Goal: Task Accomplishment & Management: Manage account settings

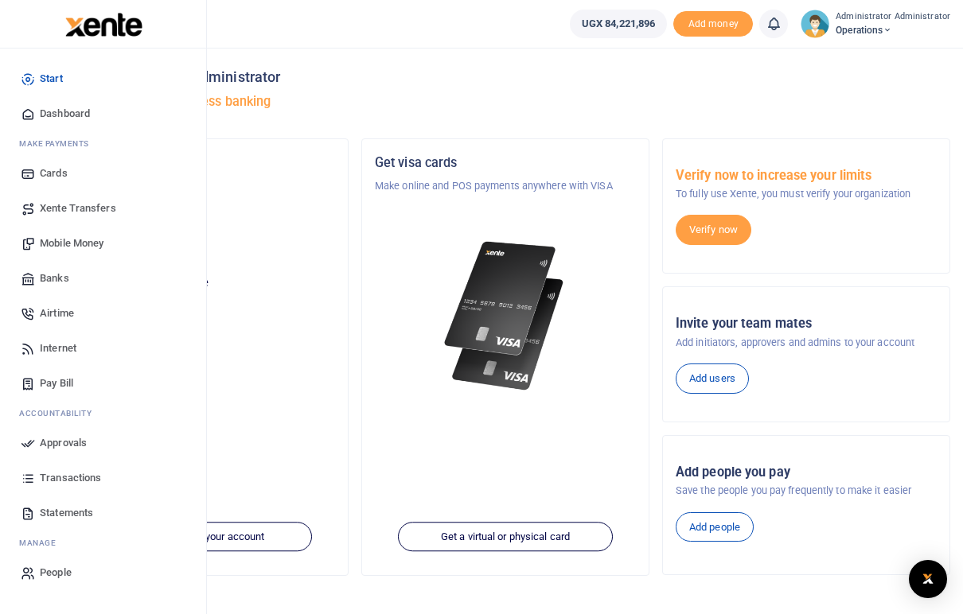
click at [63, 476] on span "Transactions" at bounding box center [70, 478] width 61 height 16
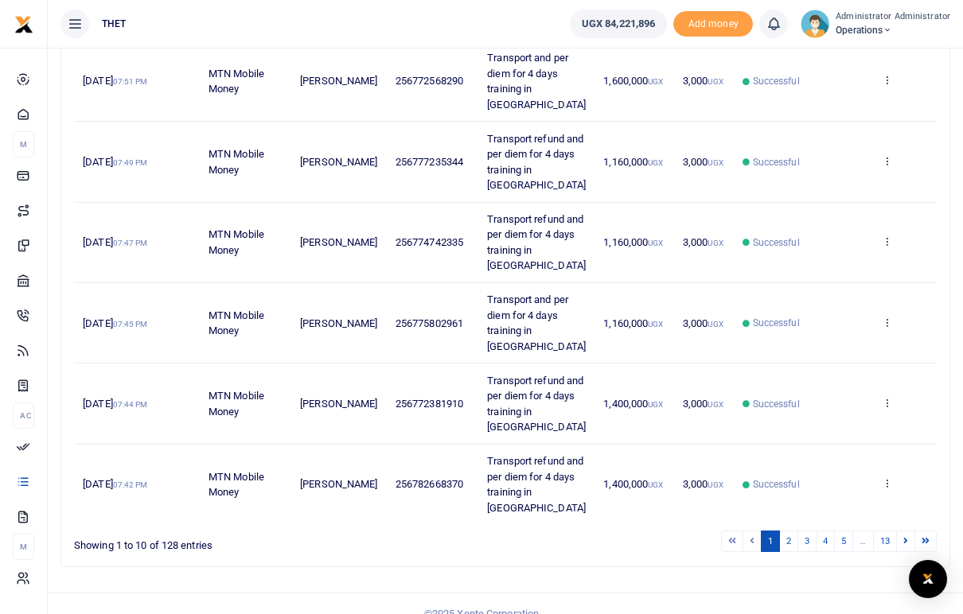
scroll to position [583, 0]
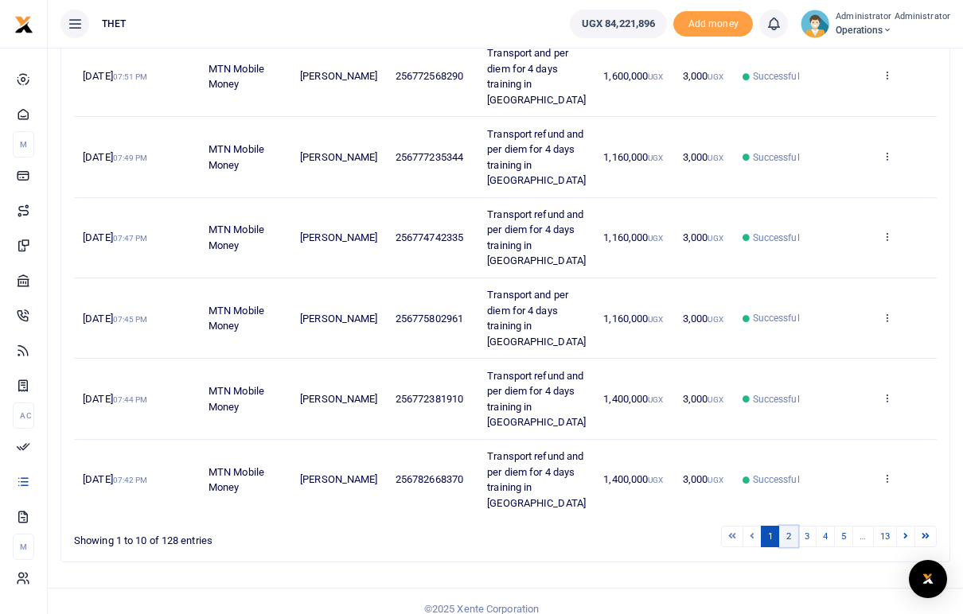
click at [790, 528] on link "2" at bounding box center [788, 536] width 19 height 21
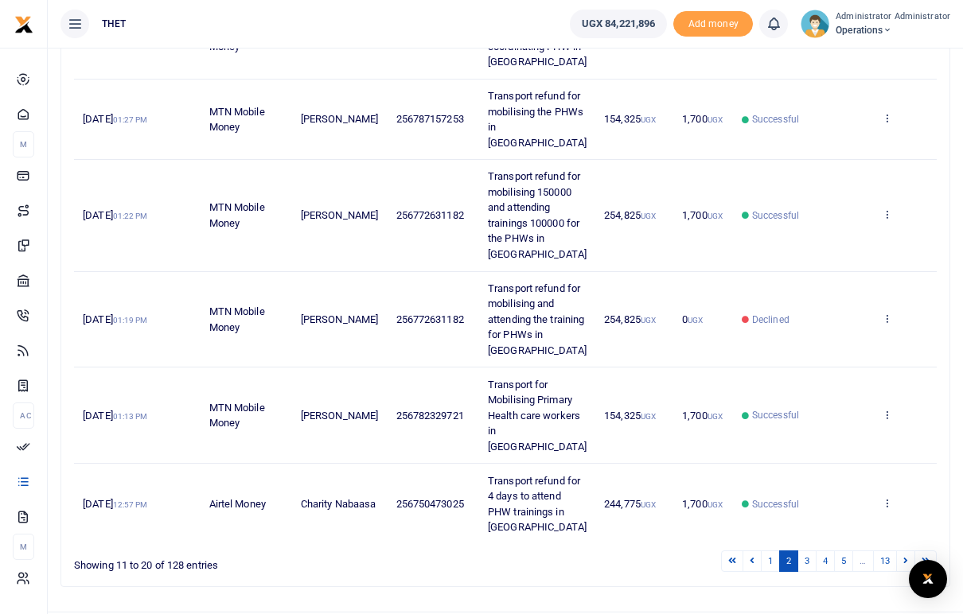
scroll to position [640, 0]
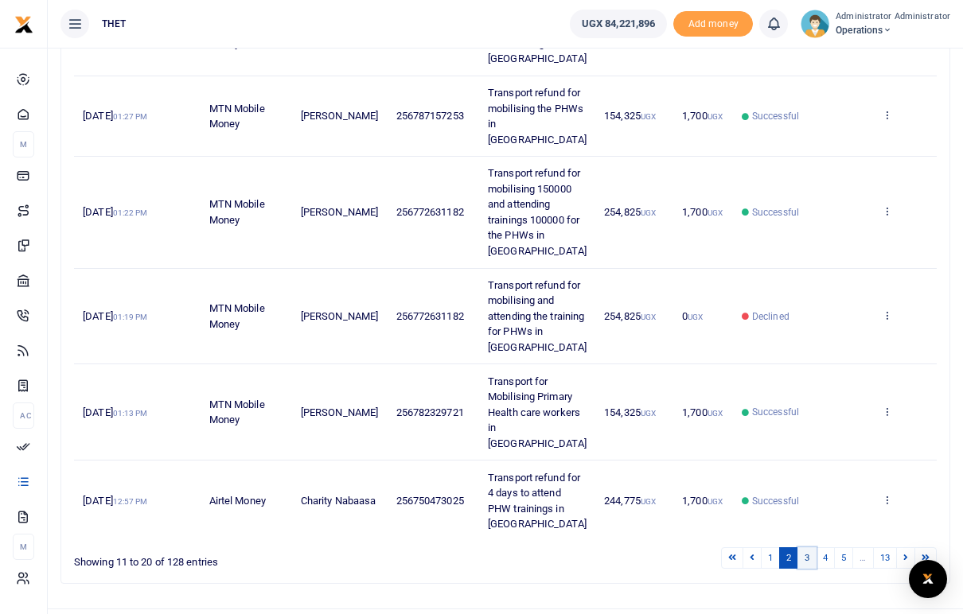
click at [812, 547] on link "3" at bounding box center [806, 557] width 19 height 21
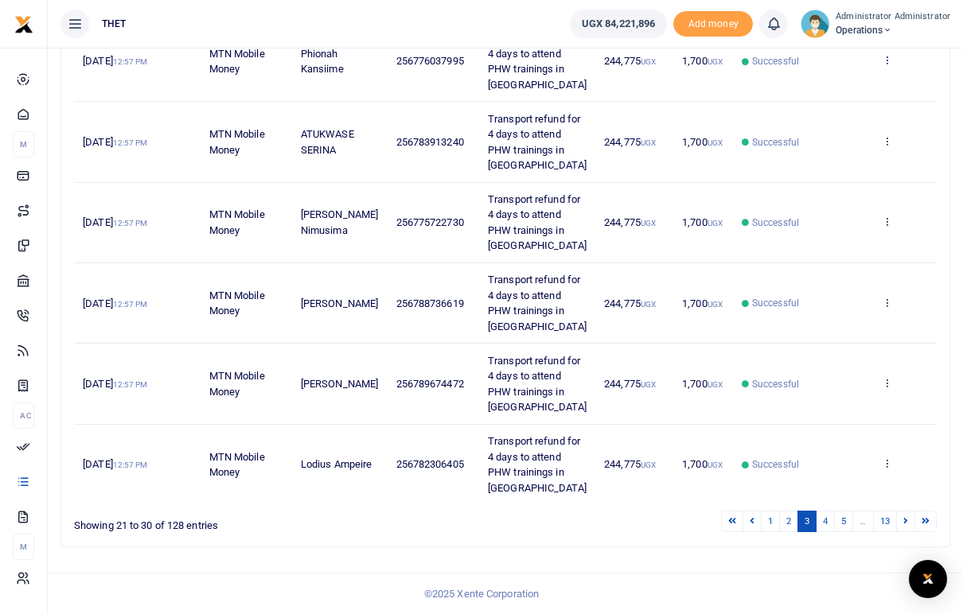
scroll to position [598, 0]
click at [828, 524] on link "4" at bounding box center [824, 521] width 19 height 21
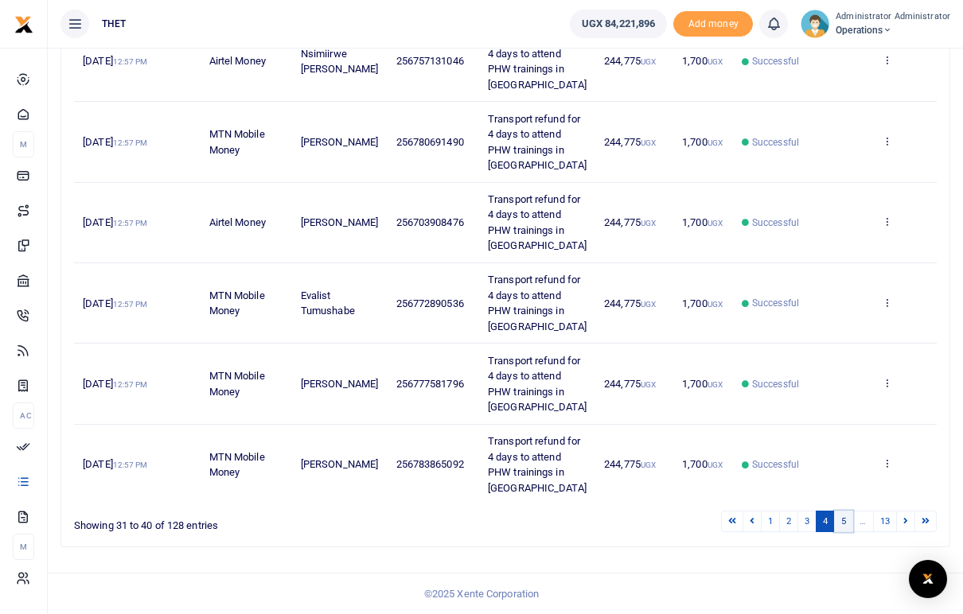
click at [844, 520] on link "5" at bounding box center [843, 521] width 19 height 21
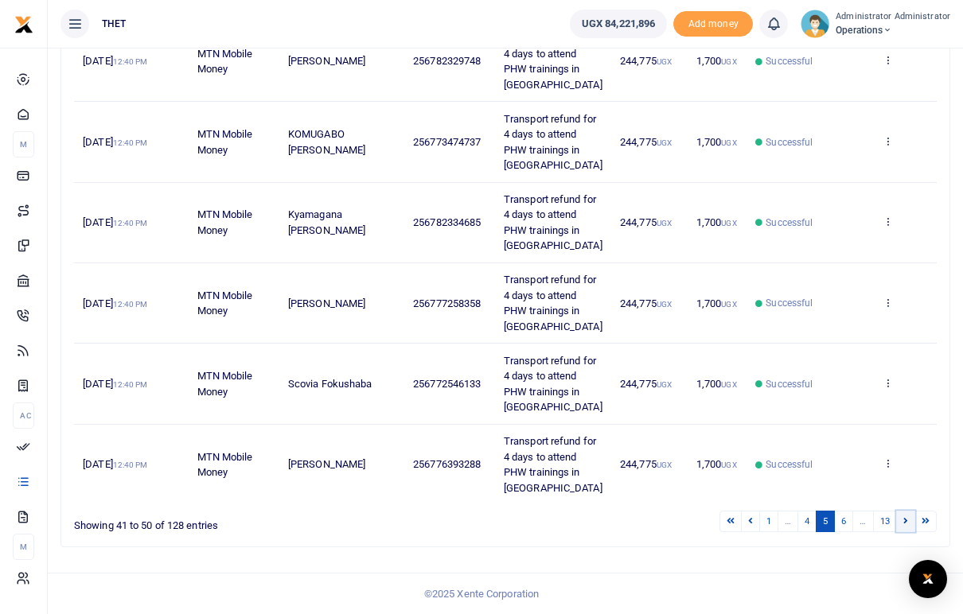
click at [906, 520] on icon at bounding box center [905, 520] width 5 height 9
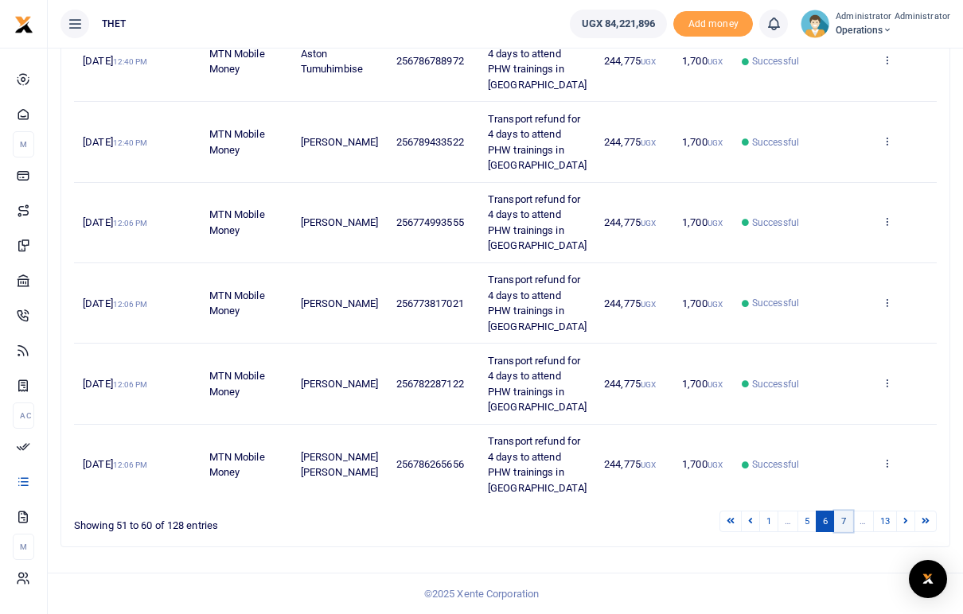
click at [843, 520] on link "7" at bounding box center [843, 521] width 19 height 21
click at [906, 525] on icon at bounding box center [905, 520] width 5 height 9
click at [904, 527] on link at bounding box center [905, 521] width 19 height 21
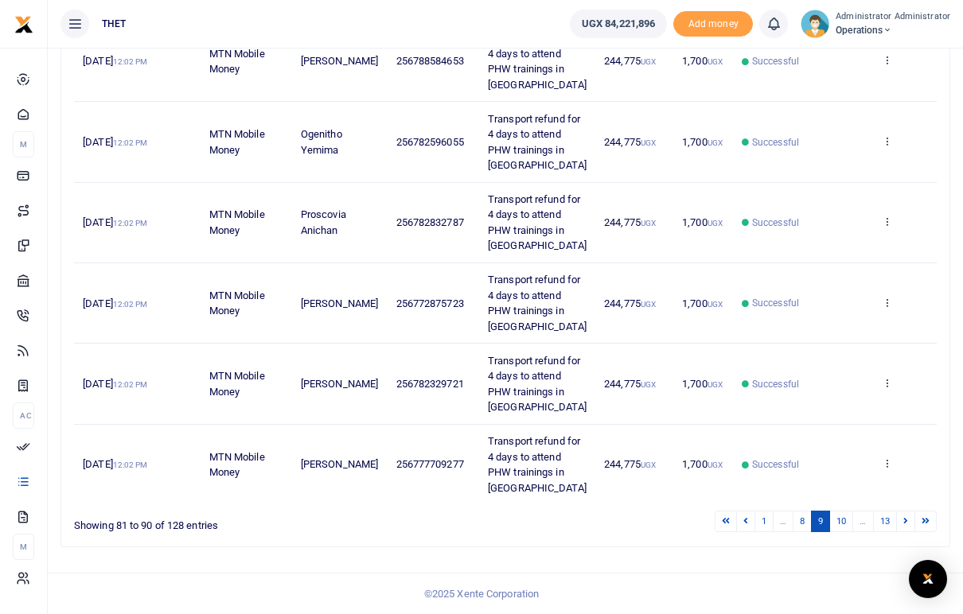
click at [904, 527] on link at bounding box center [905, 521] width 19 height 21
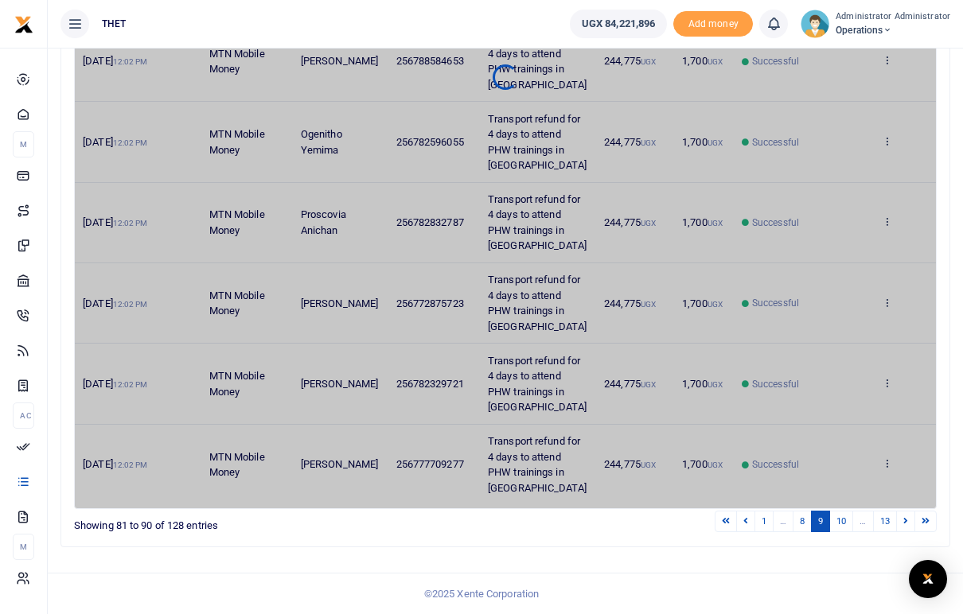
scroll to position [567, 0]
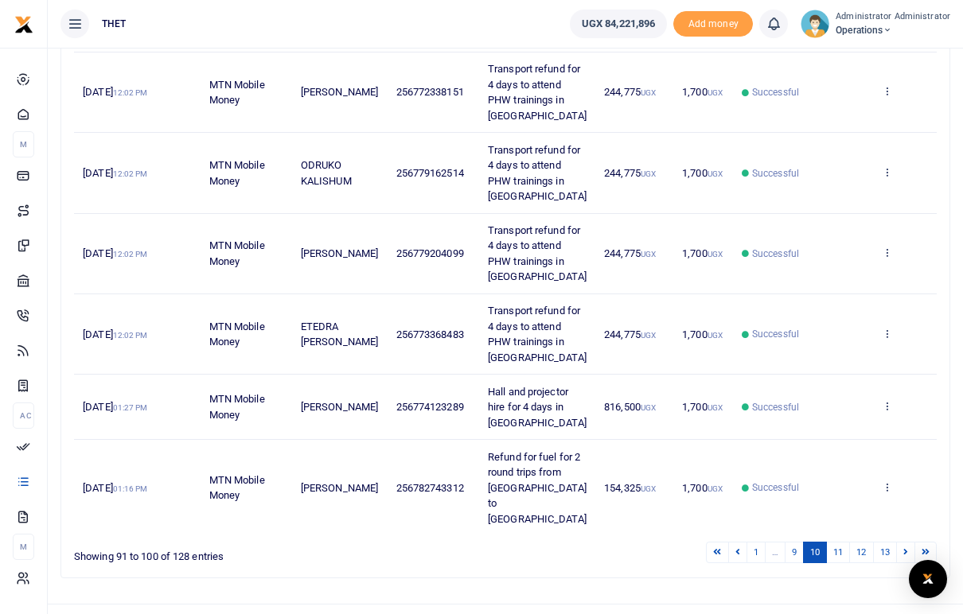
click at [904, 542] on link at bounding box center [905, 552] width 19 height 21
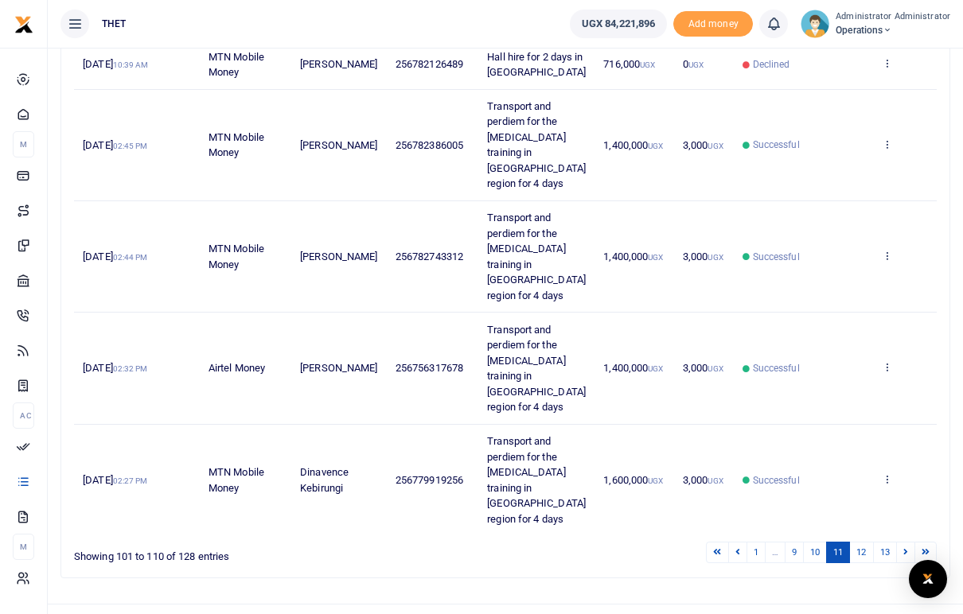
click at [904, 542] on link at bounding box center [905, 552] width 19 height 21
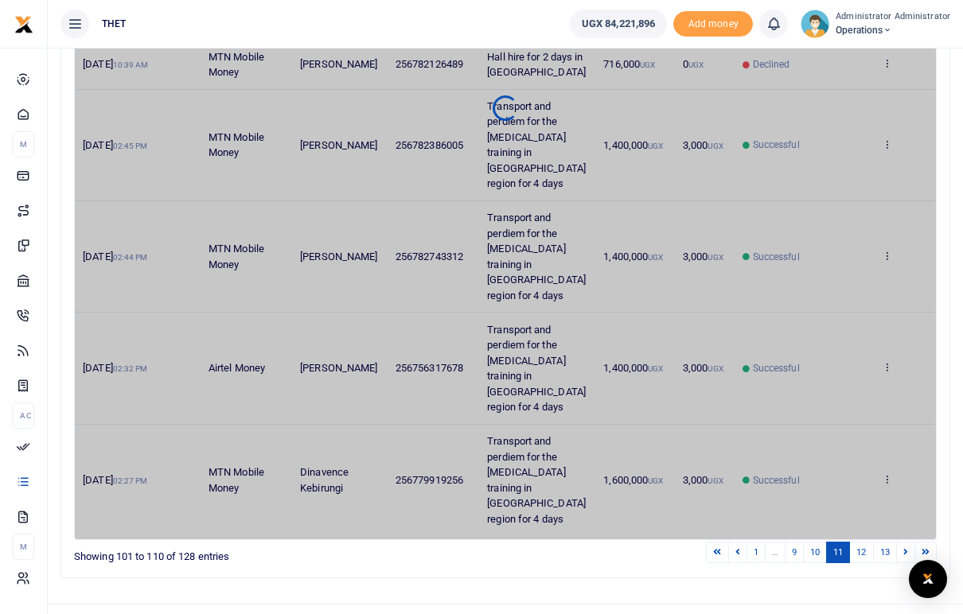
scroll to position [536, 0]
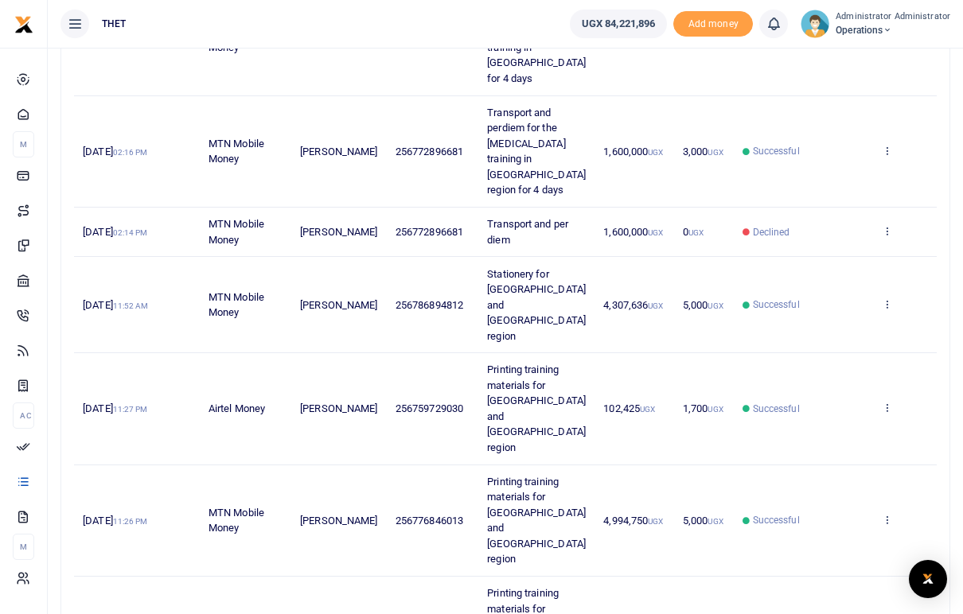
click at [520, 268] on span "Stationery for Arua and Mbarara region" at bounding box center [536, 305] width 99 height 74
click at [886, 298] on icon at bounding box center [887, 303] width 10 height 11
click at [836, 244] on link "View details" at bounding box center [828, 245] width 126 height 22
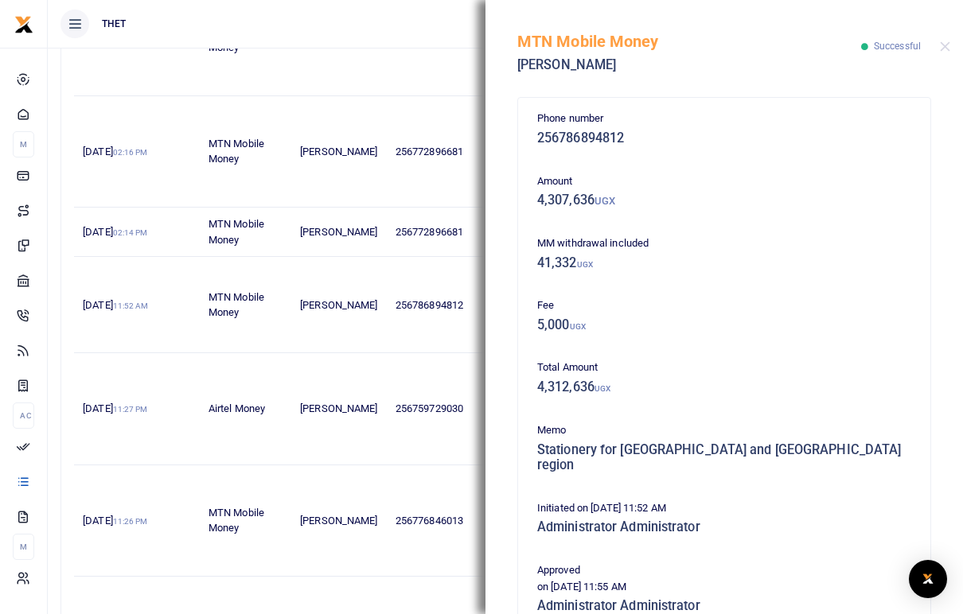
click at [952, 48] on div "MTN Mobile Money Ivan Katabazi Successful" at bounding box center [723, 44] width 477 height 88
click at [941, 46] on button "Close" at bounding box center [945, 46] width 10 height 10
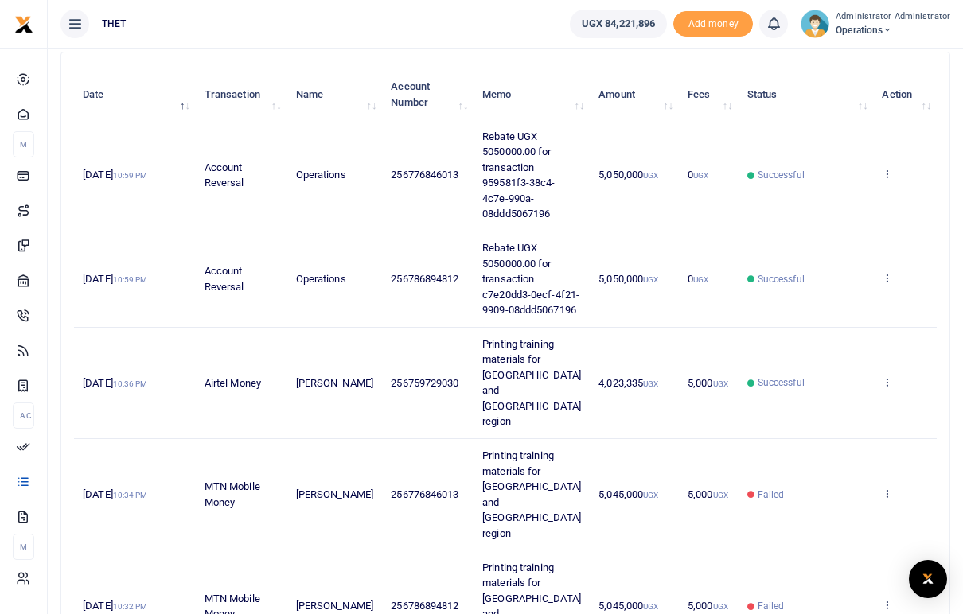
scroll to position [168, 0]
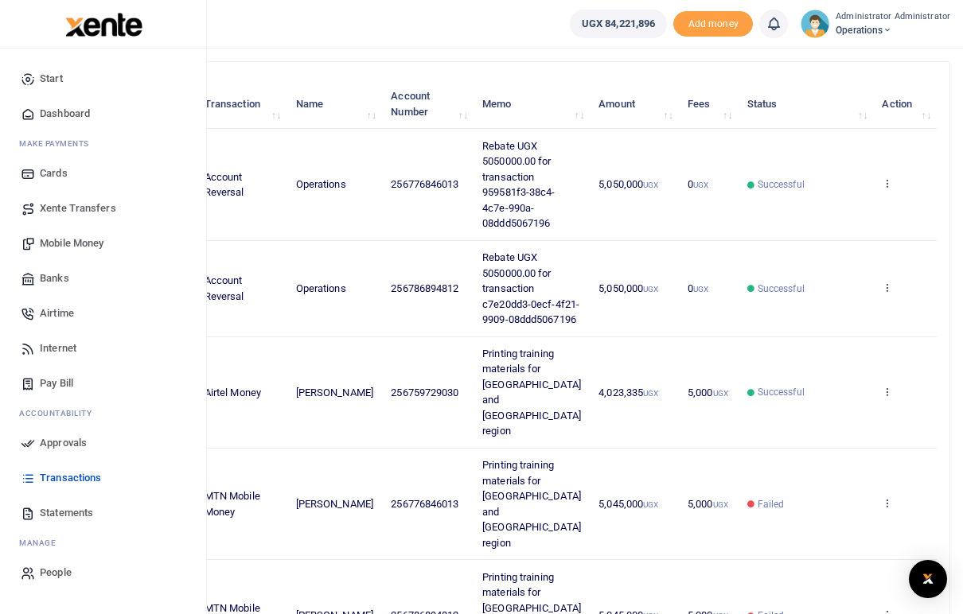
click at [54, 512] on span "Statements" at bounding box center [66, 513] width 53 height 16
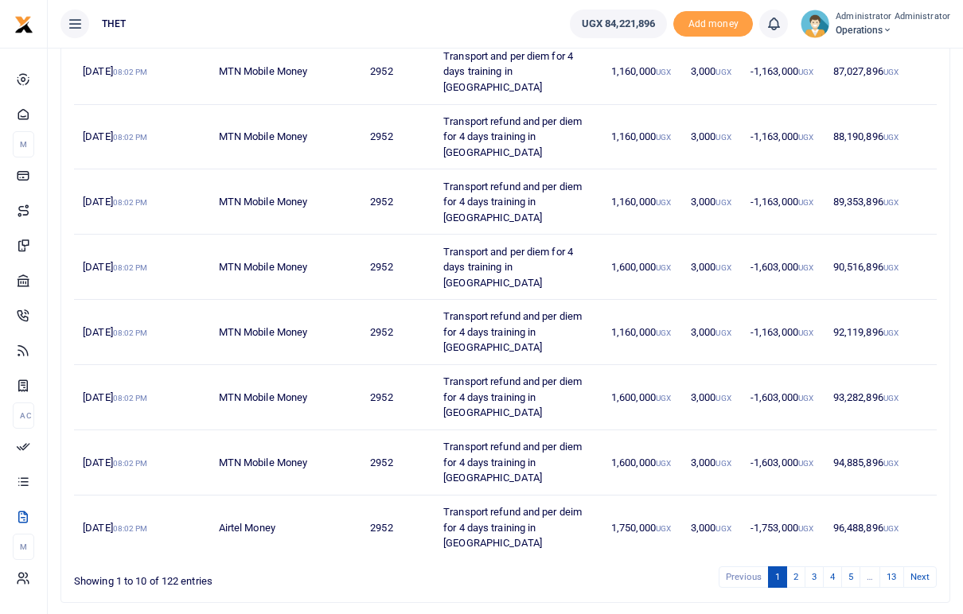
scroll to position [397, 0]
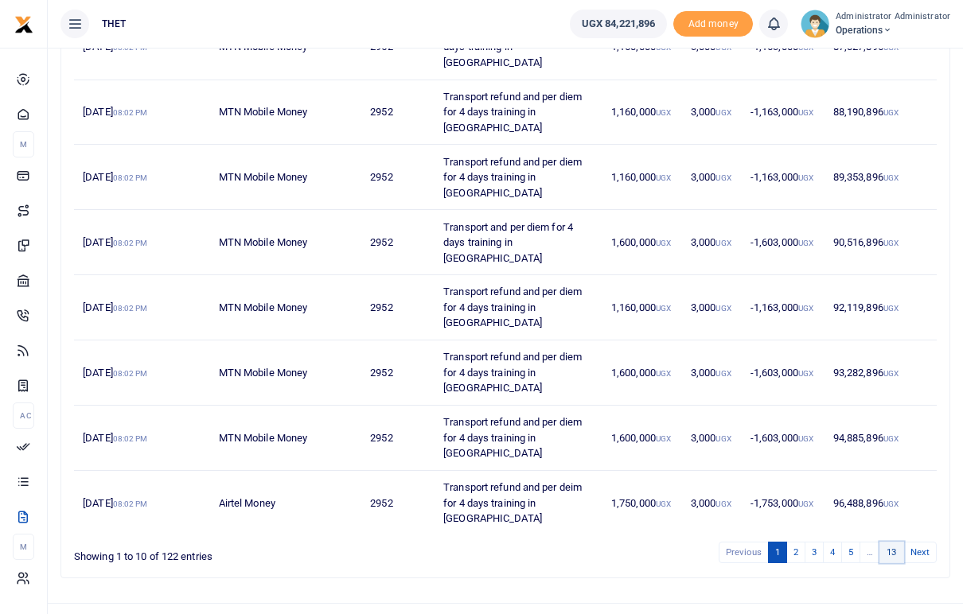
click at [894, 542] on link "13" at bounding box center [891, 552] width 24 height 21
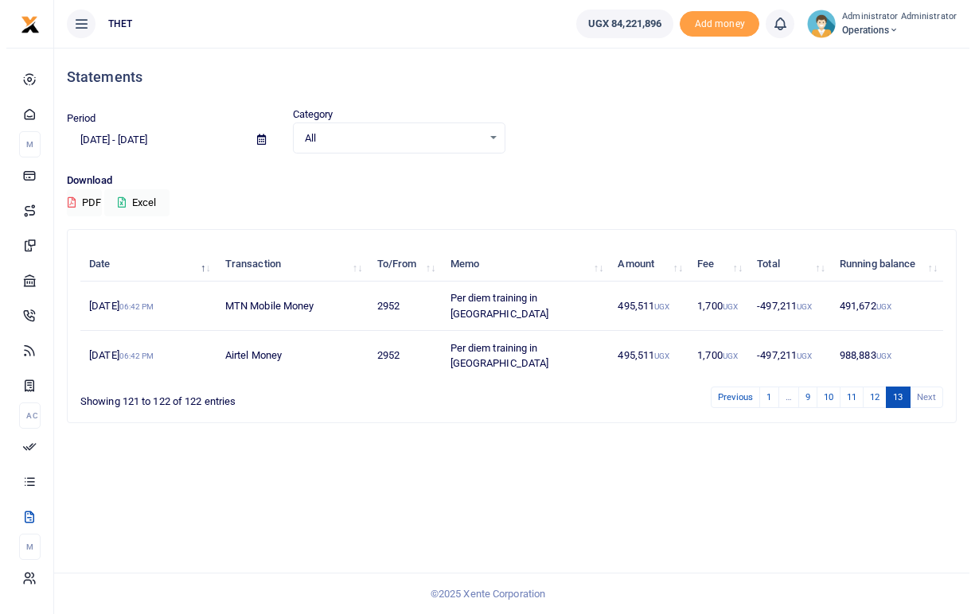
scroll to position [0, 0]
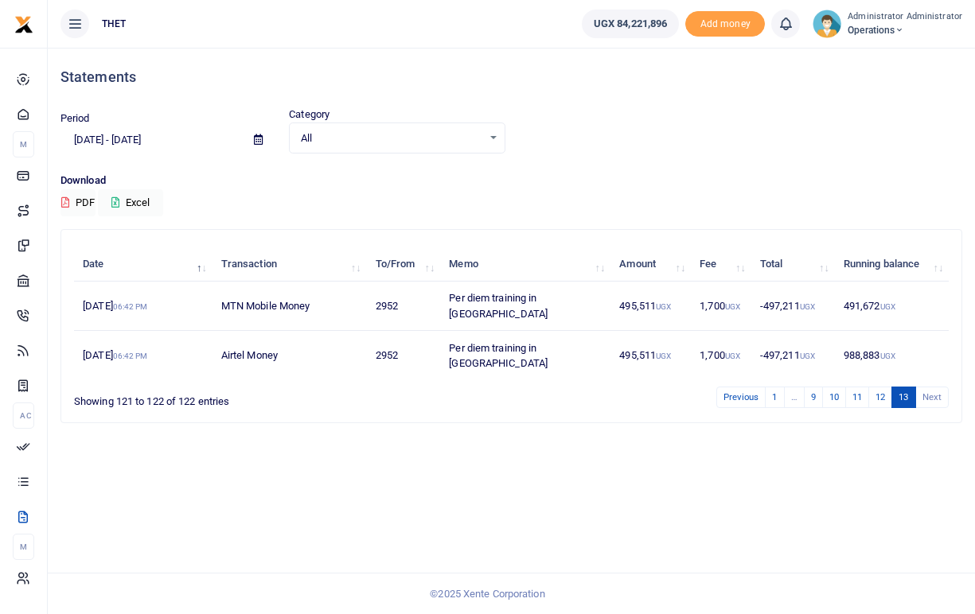
click at [928, 387] on li "Next" at bounding box center [932, 397] width 33 height 21
click at [881, 387] on link "12" at bounding box center [880, 397] width 24 height 21
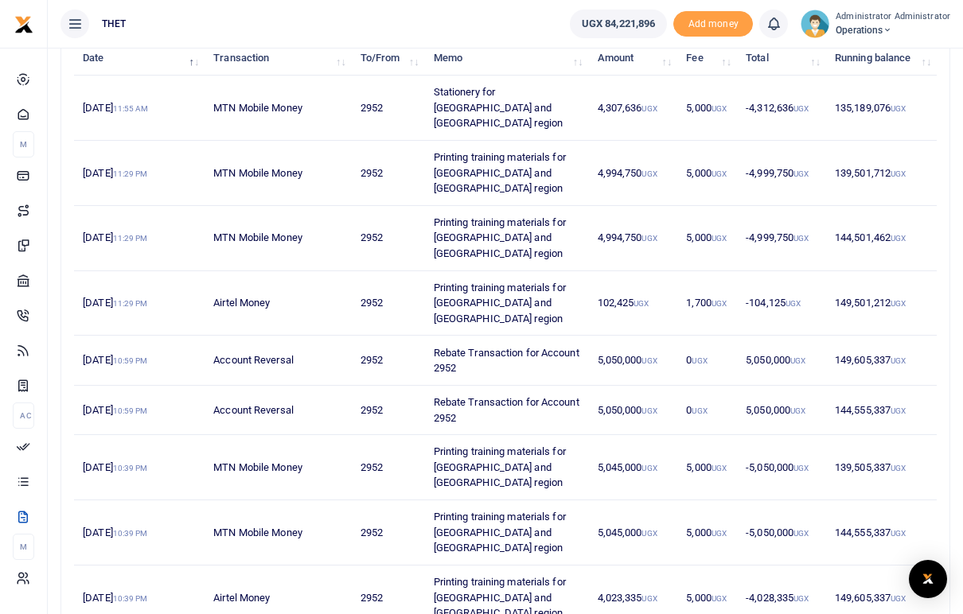
scroll to position [257, 0]
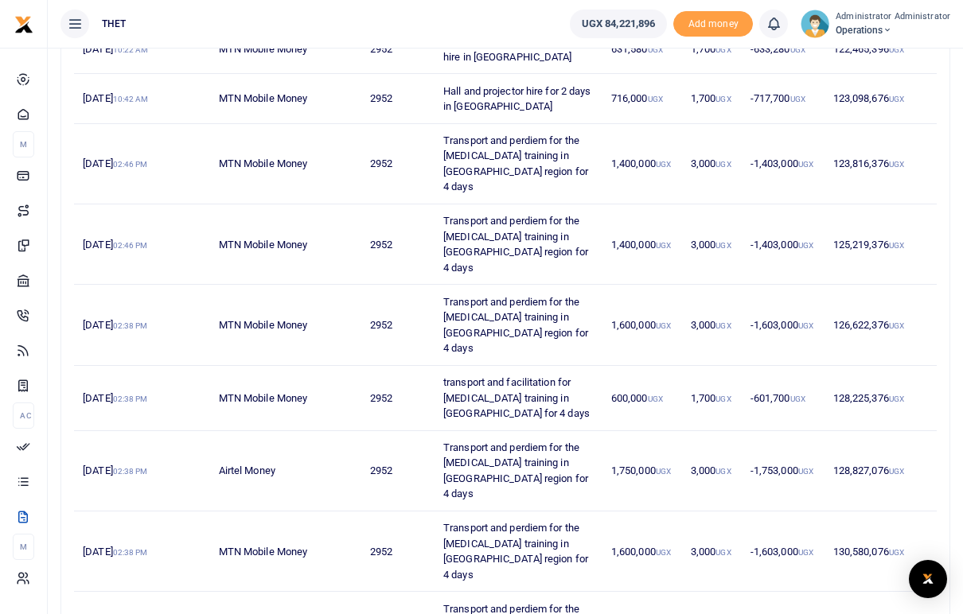
scroll to position [397, 0]
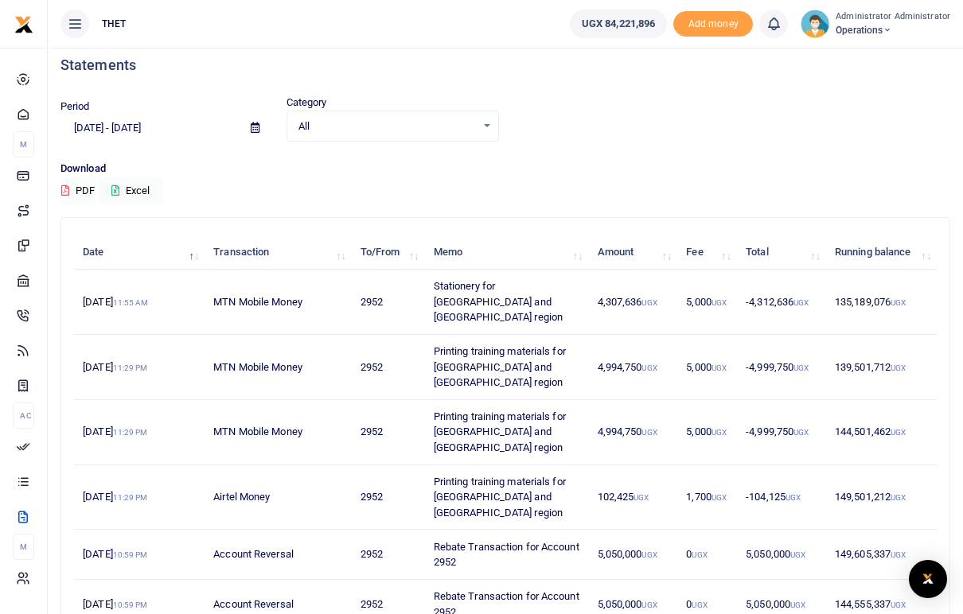
scroll to position [0, 0]
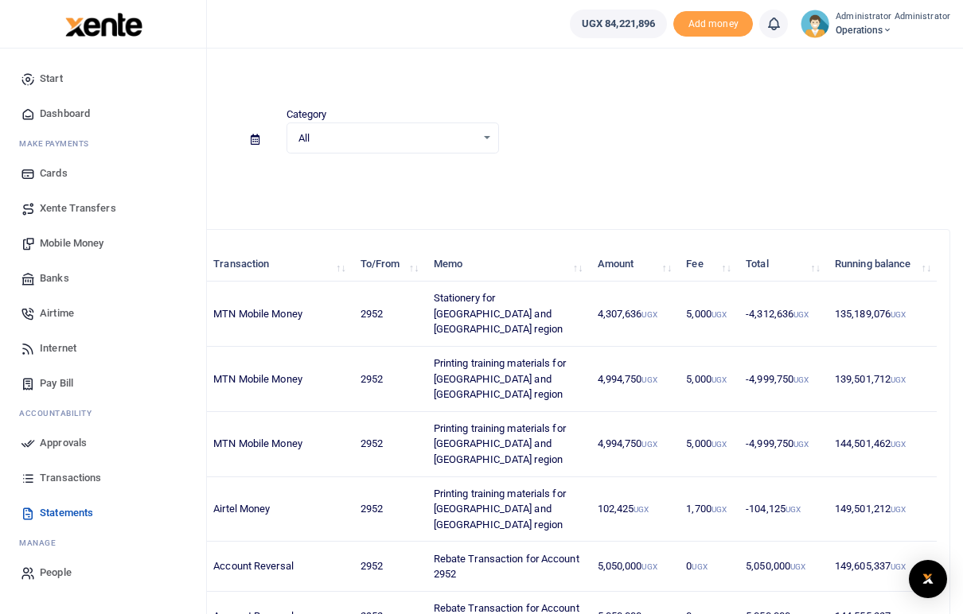
click at [70, 243] on span "Mobile Money" at bounding box center [72, 243] width 64 height 16
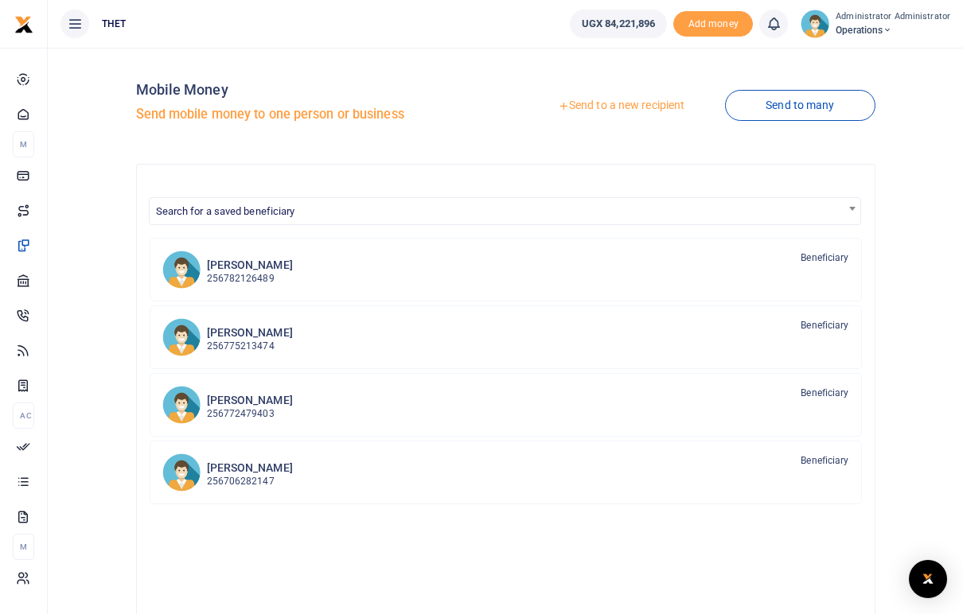
click at [624, 102] on link "Send to a new recipient" at bounding box center [621, 105] width 208 height 29
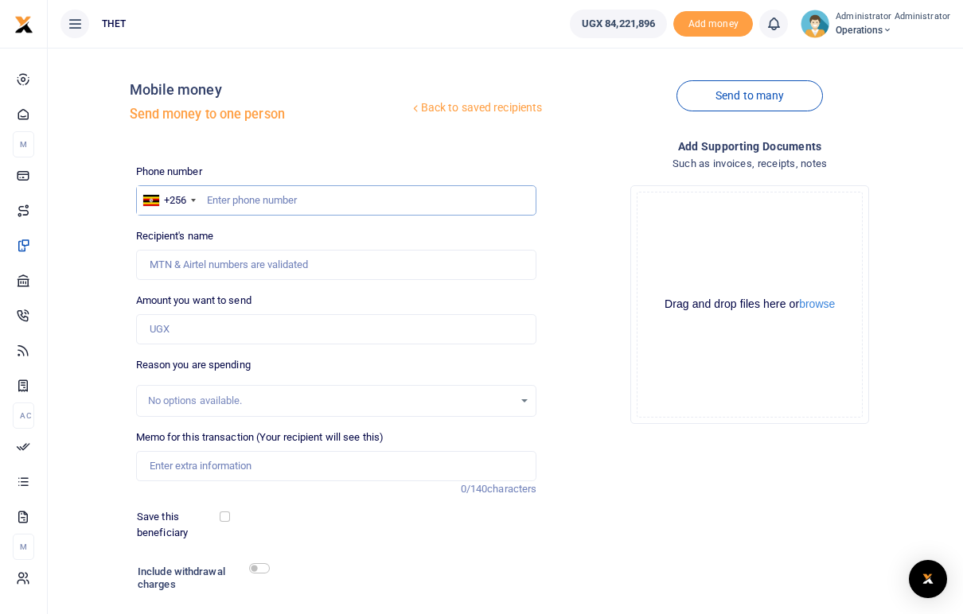
click at [266, 199] on input "text" at bounding box center [336, 200] width 401 height 30
type input "0772511759"
type input "[PERSON_NAME] Mugisha"
type input "0772511759"
click at [199, 330] on input "Amount you want to send" at bounding box center [336, 329] width 401 height 30
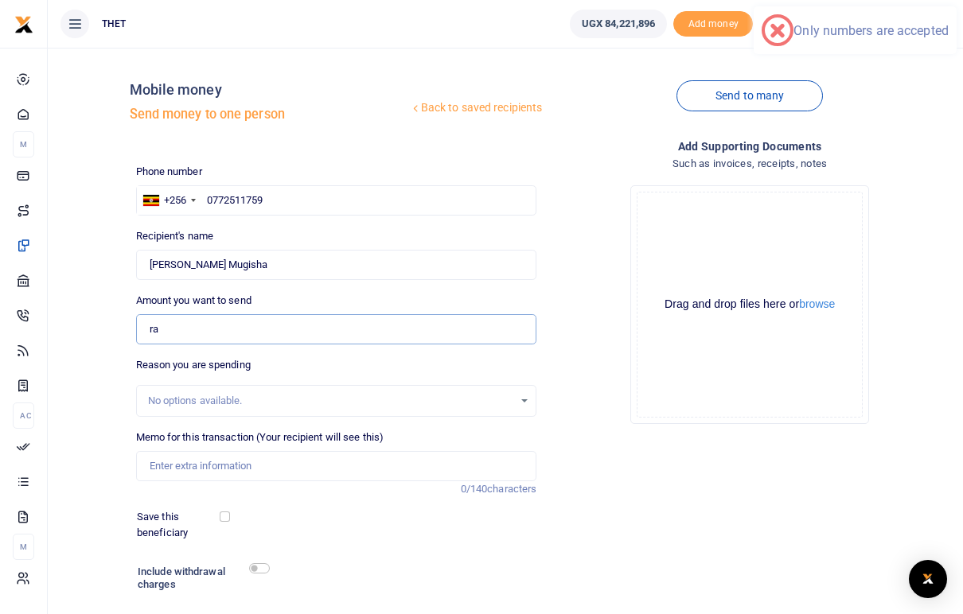
type input "r"
type input "0"
type input "150,000"
click at [228, 469] on input "Memo for this transaction (Your recipient will see this)" at bounding box center [336, 466] width 401 height 30
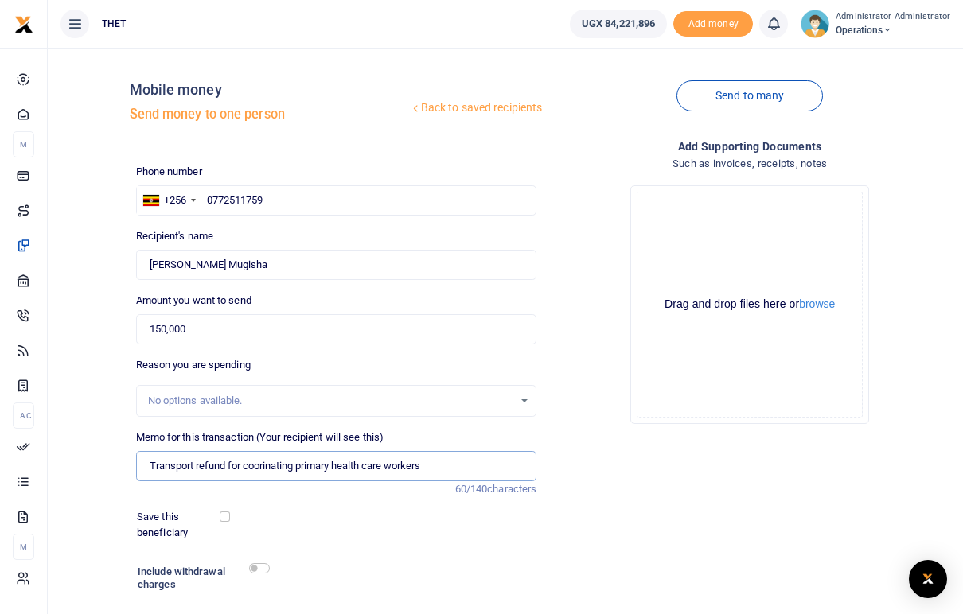
click at [263, 469] on input "Transport refund for coorinating primary health care workers" at bounding box center [336, 466] width 401 height 30
type input "Transport refund for coordinating primary health care workers"
click at [265, 570] on input "checkbox" at bounding box center [259, 568] width 21 height 10
checkbox input "true"
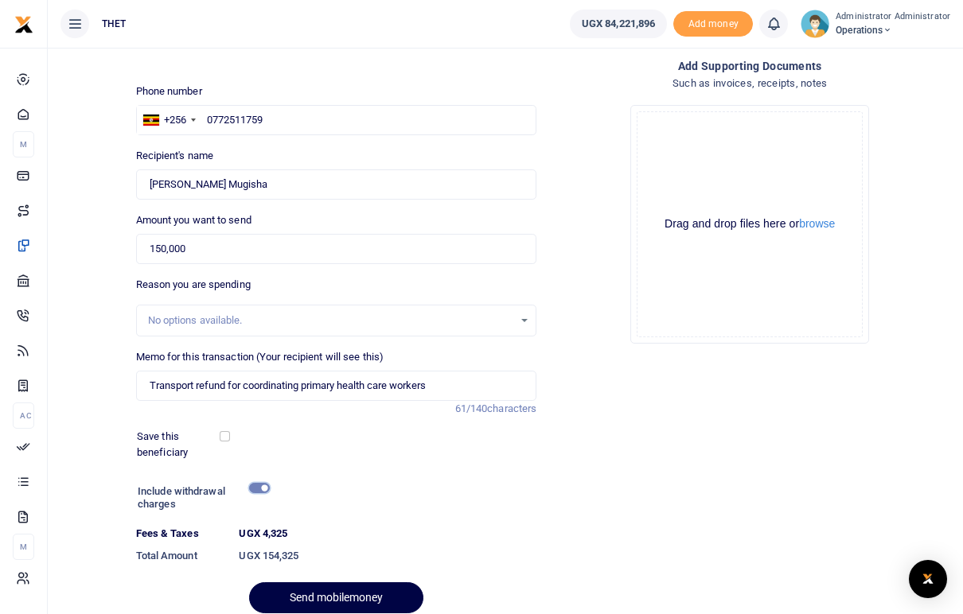
scroll to position [146, 0]
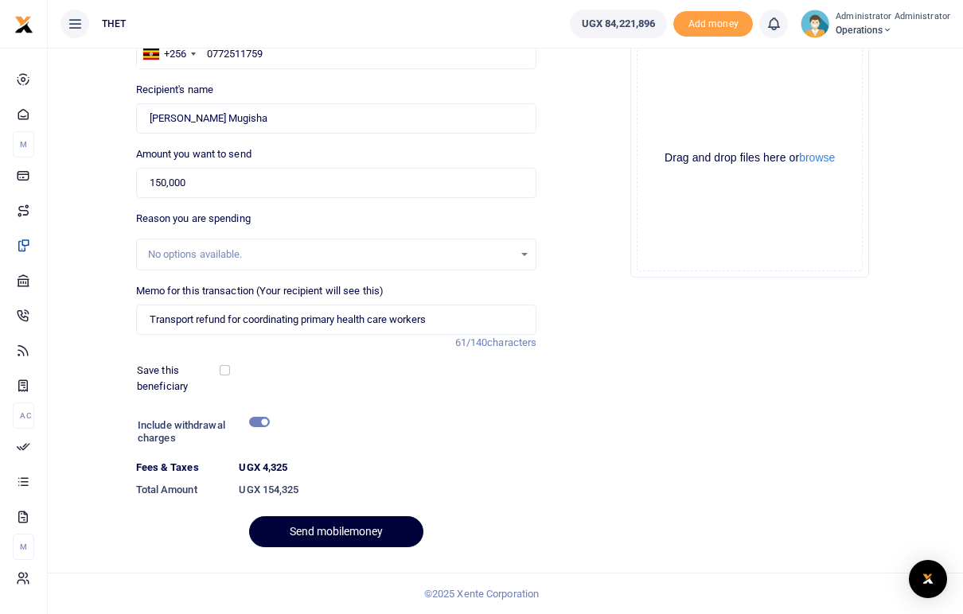
click at [313, 530] on button "Send mobilemoney" at bounding box center [336, 531] width 174 height 31
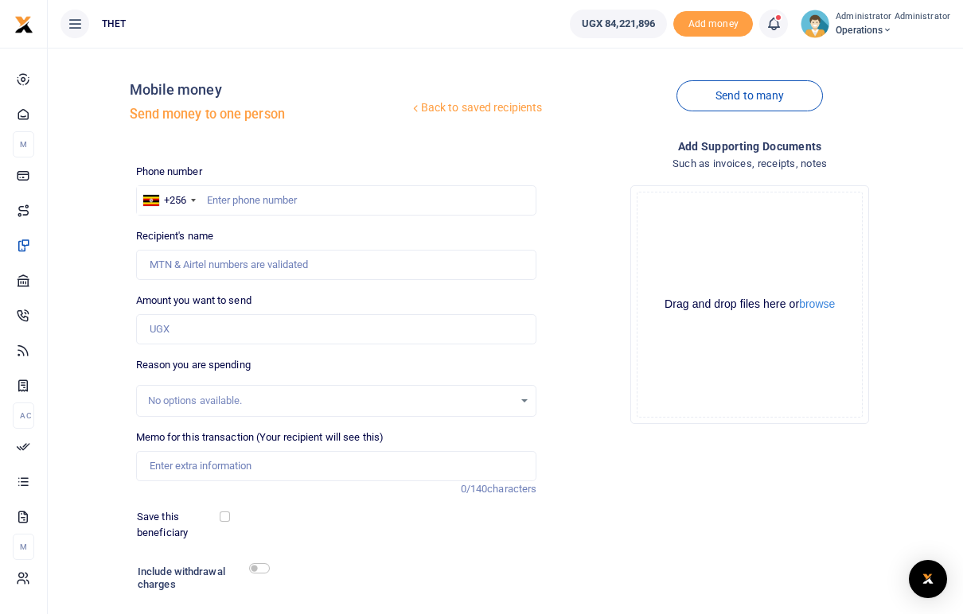
click at [446, 154] on div "Back to saved recipients Mobile money Send money to one person Send to many Pho…" at bounding box center [543, 361] width 827 height 602
click at [241, 205] on input "text" at bounding box center [336, 200] width 401 height 30
paste input "0756317678"
type input "0756317678"
type input "Julius Bukenya"
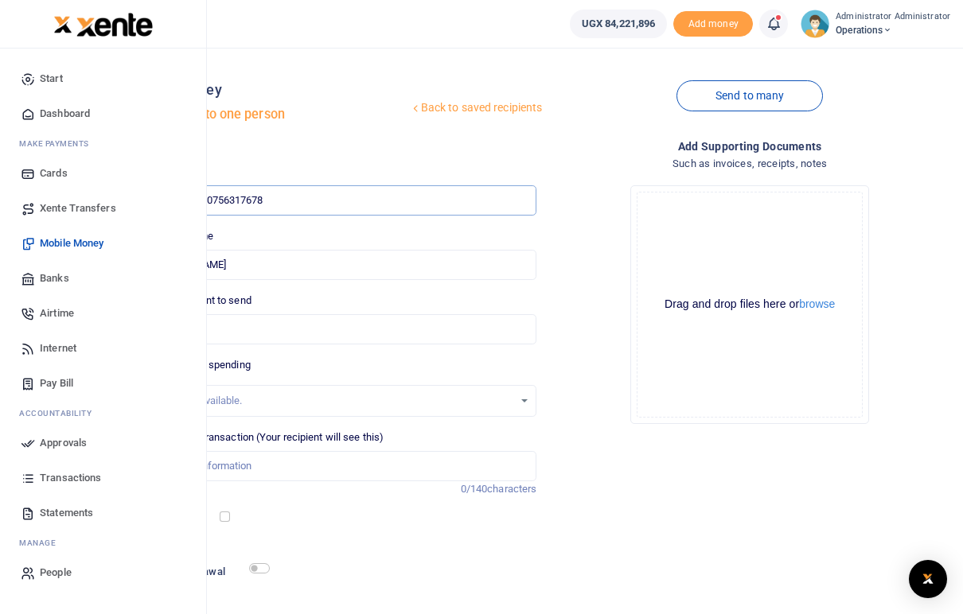
type input "0756317678"
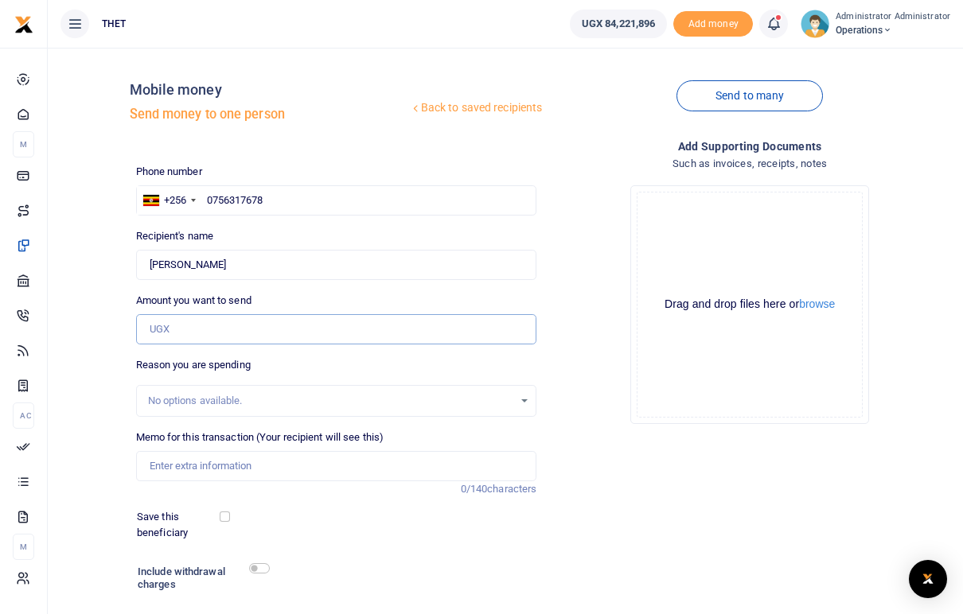
click at [179, 325] on input "Amount you want to send" at bounding box center [336, 329] width 401 height 30
type input "1,400,000"
click at [169, 459] on input "Memo for this transaction (Your recipient will see this)" at bounding box center [336, 466] width 401 height 30
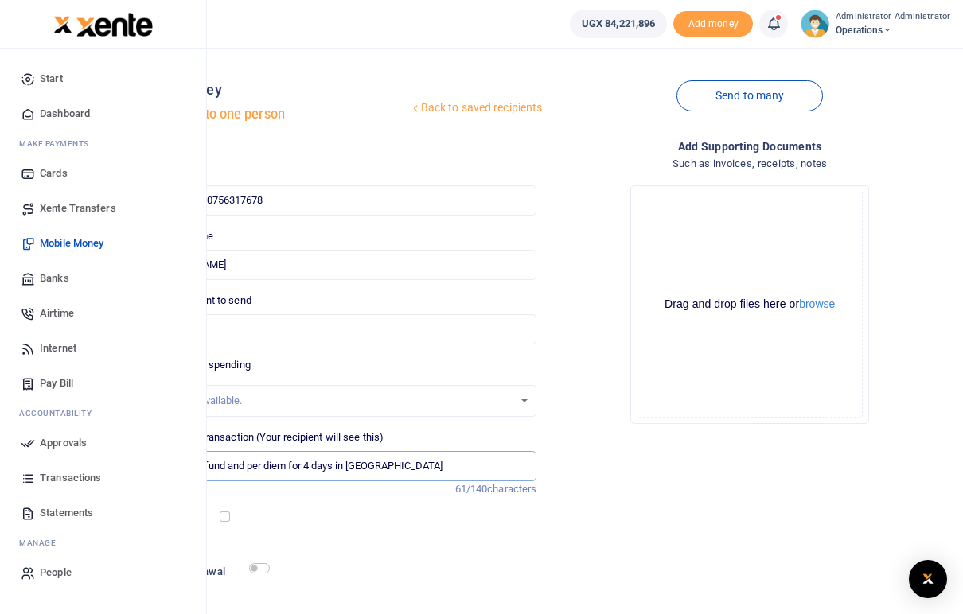
type input "Transport refund and per diem for 4 days in Ntungamo district"
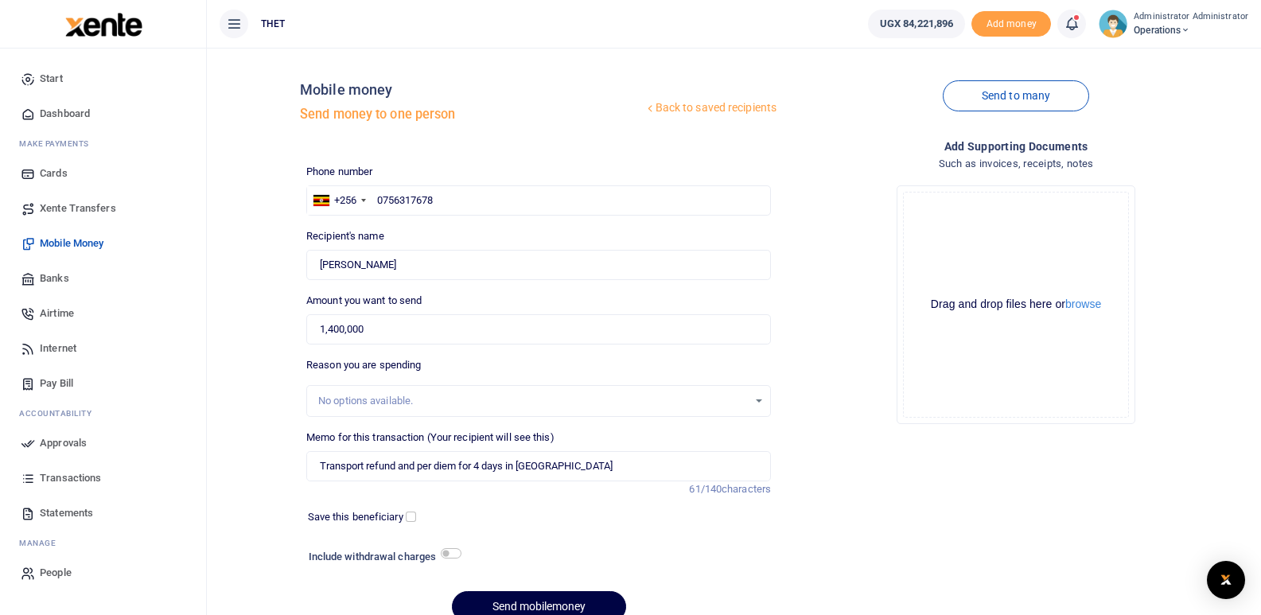
click at [686, 538] on div "Phone number +256 Uganda +256 0756317678 Phone is required. Recipient's name Fo…" at bounding box center [538, 400] width 477 height 472
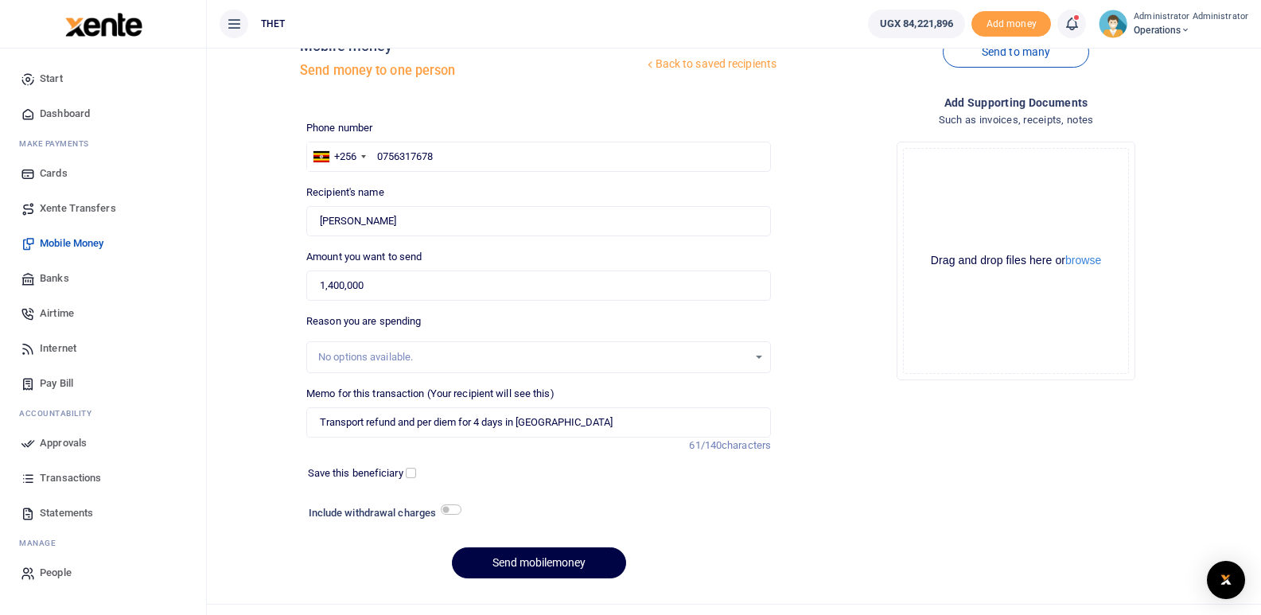
scroll to position [74, 0]
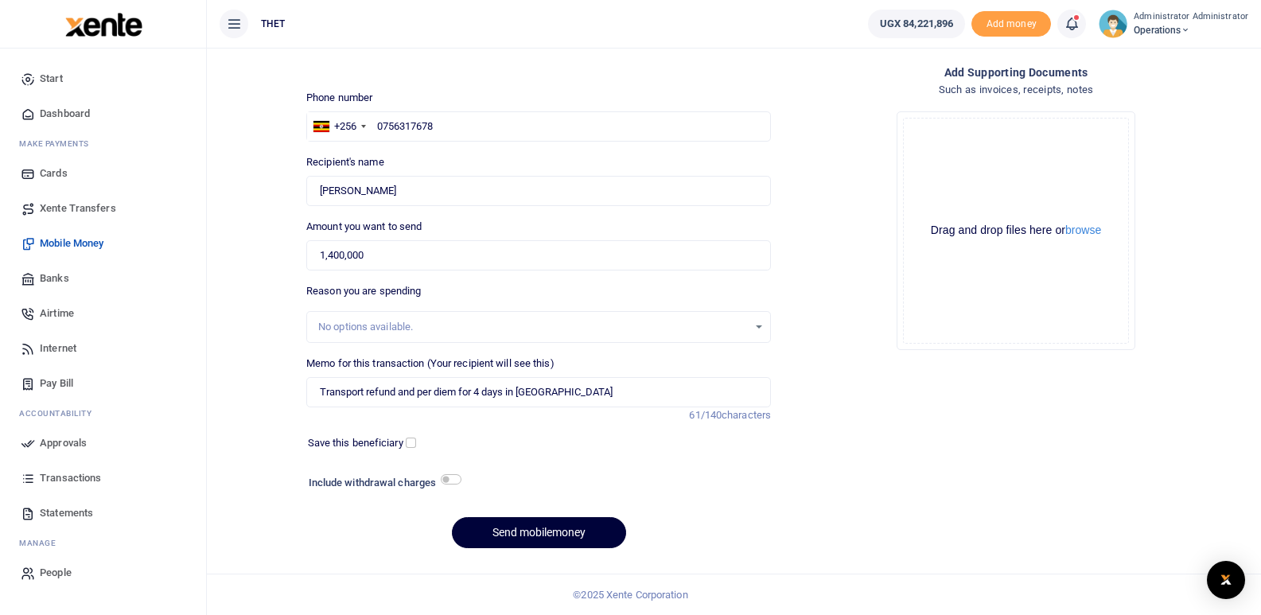
click at [546, 531] on button "Send mobilemoney" at bounding box center [539, 532] width 174 height 31
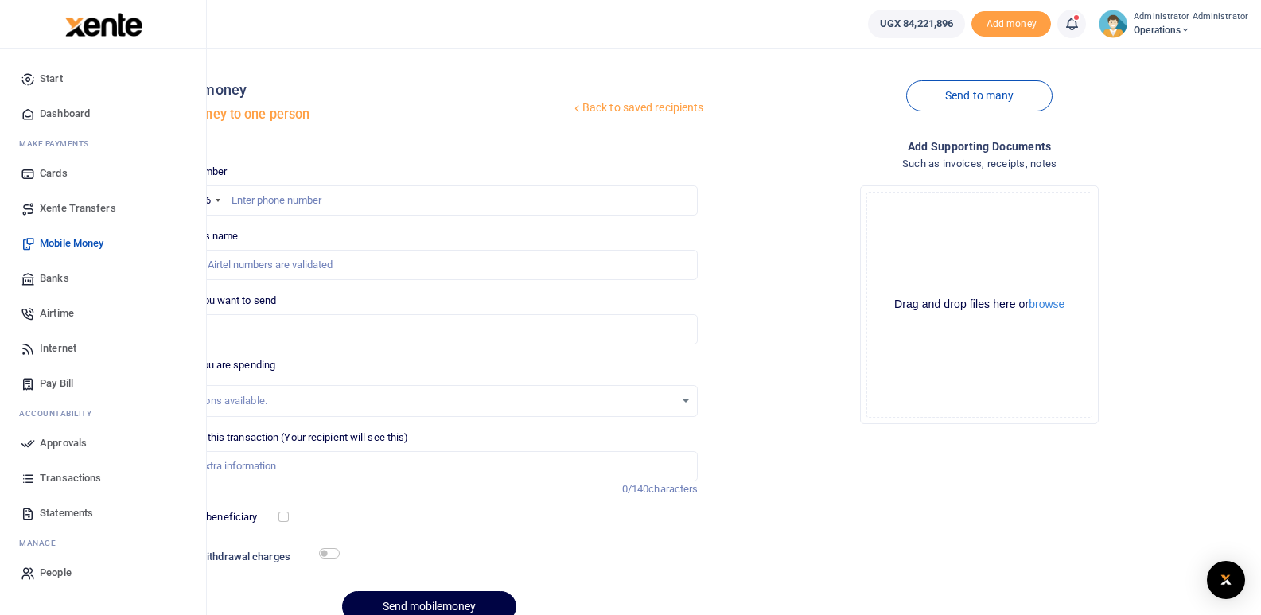
click at [64, 511] on span "Statements" at bounding box center [66, 513] width 53 height 16
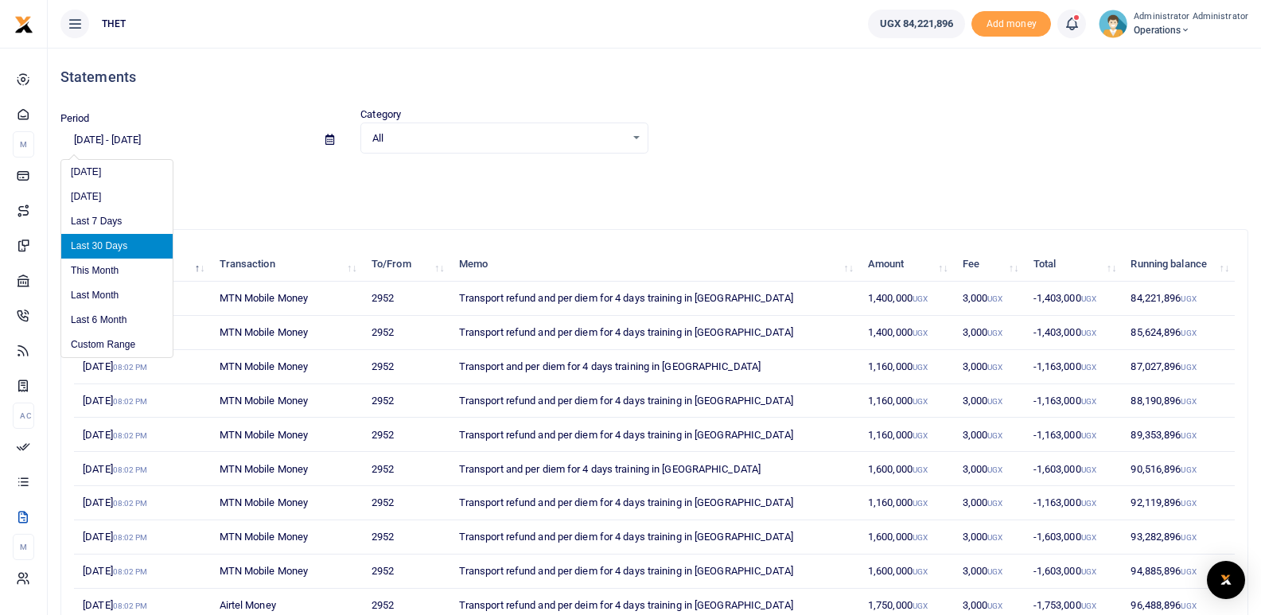
click at [124, 142] on input "07/20/2025 - 08/18/2025" at bounding box center [186, 139] width 252 height 27
click at [102, 243] on li "Last 30 Days" at bounding box center [116, 246] width 111 height 25
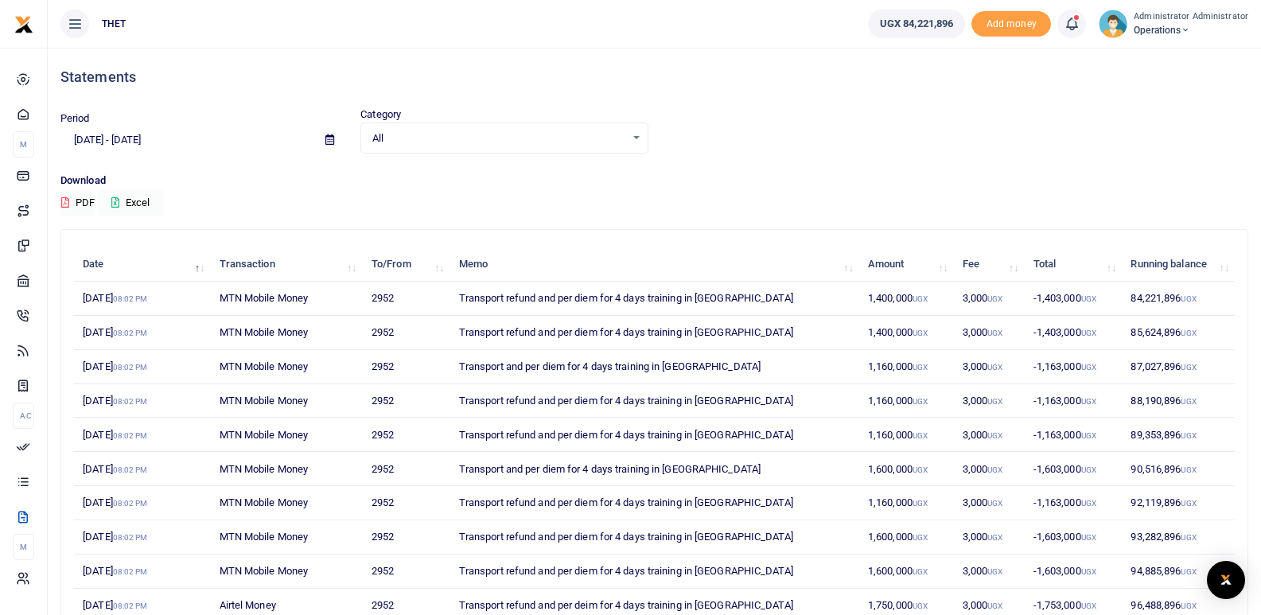
click at [639, 136] on div "All Select an option..." at bounding box center [504, 139] width 286 height 18
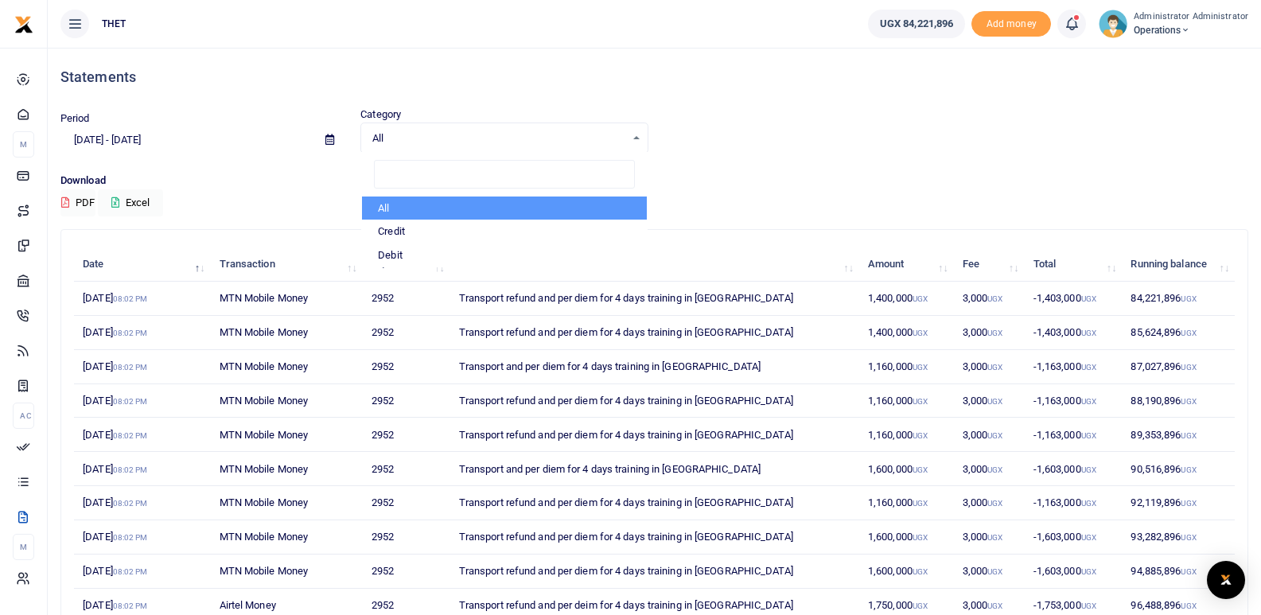
click at [765, 141] on div "Period 07/20/2025 - 08/18/2025 Category All Select an option... All Credit Debi…" at bounding box center [654, 130] width 1201 height 47
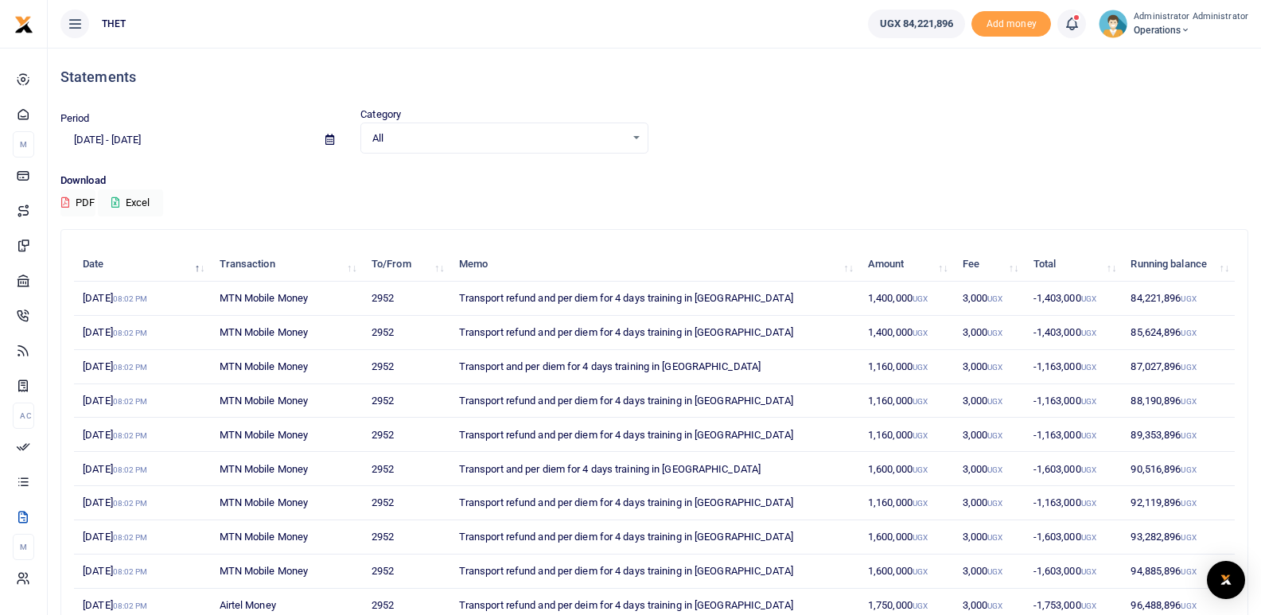
click at [862, 193] on div "Download PDF Excel" at bounding box center [654, 195] width 1188 height 44
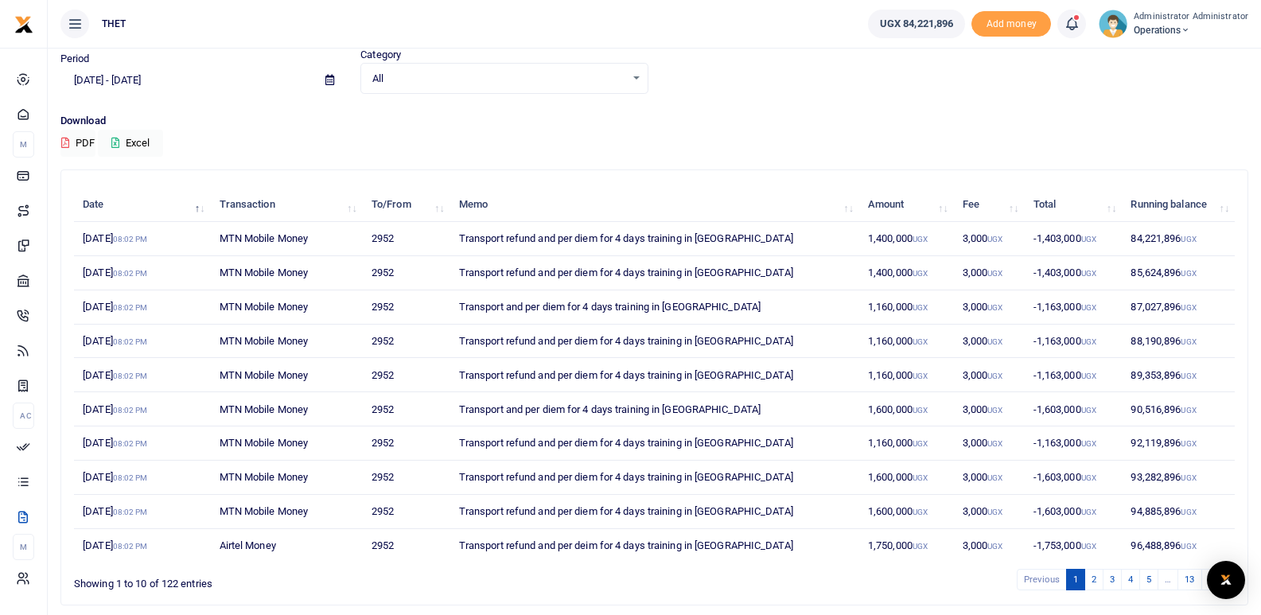
scroll to position [57, 0]
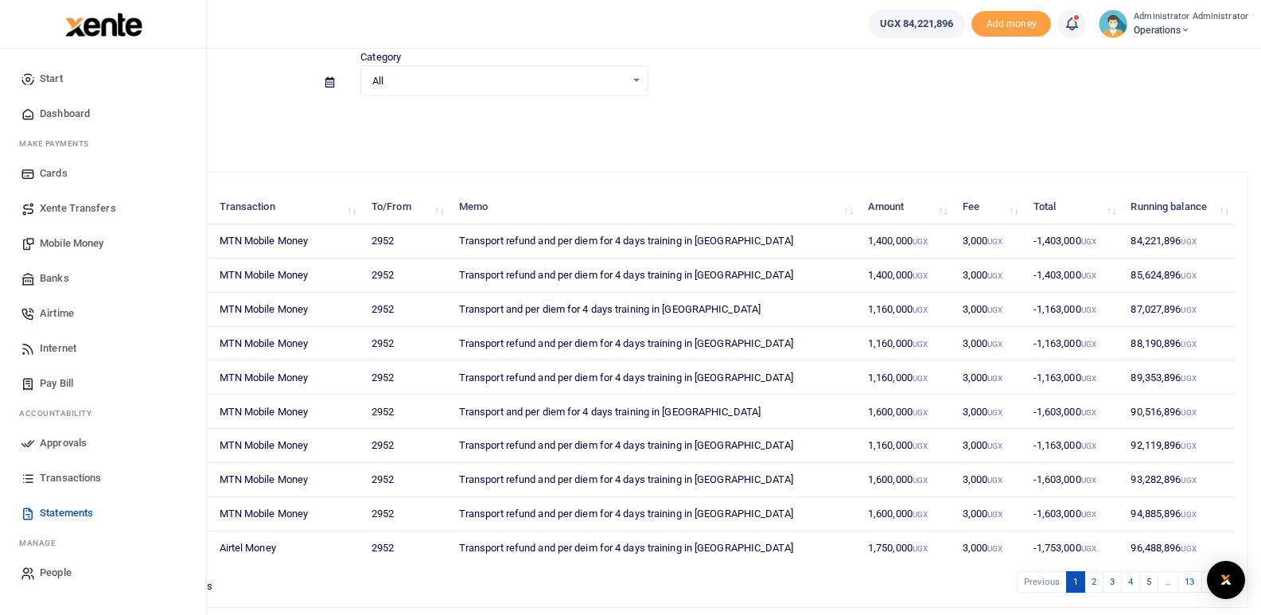
click at [69, 479] on span "Transactions" at bounding box center [70, 478] width 61 height 16
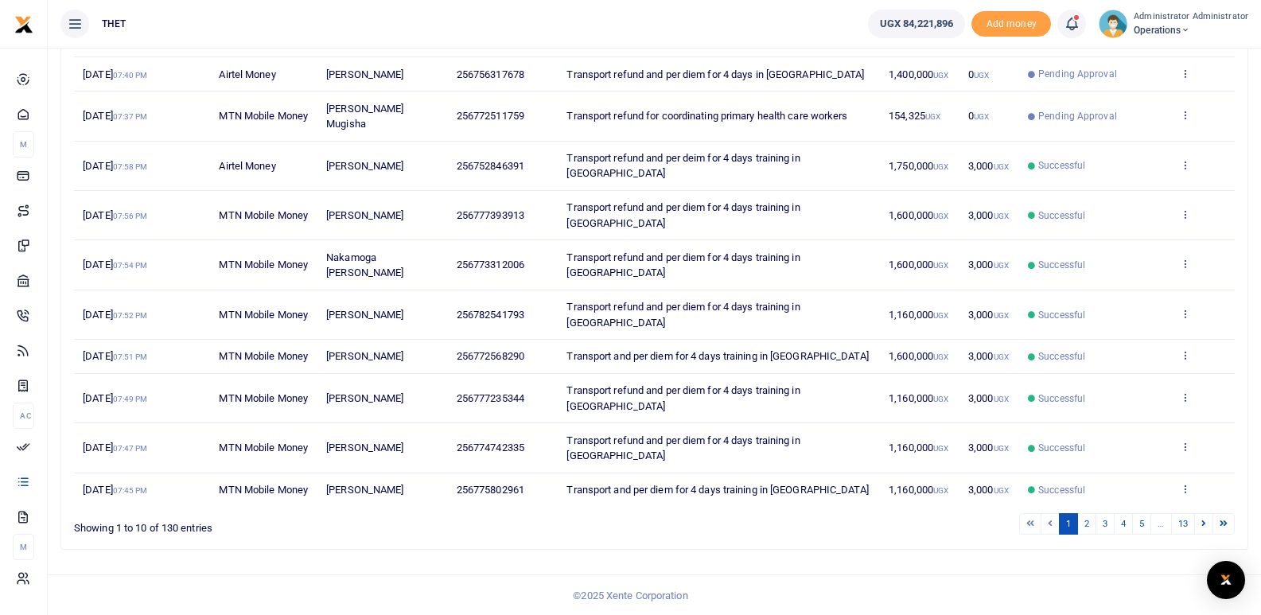
scroll to position [241, 0]
click at [1088, 533] on link "2" at bounding box center [1086, 522] width 19 height 21
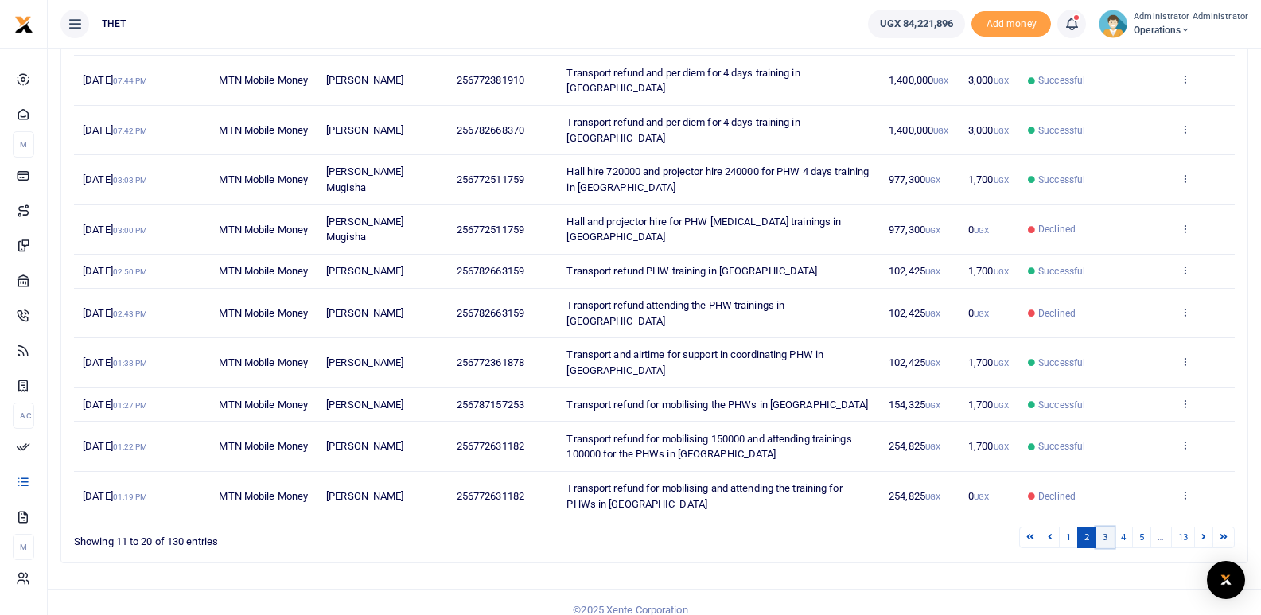
click at [1105, 548] on link "3" at bounding box center [1105, 537] width 19 height 21
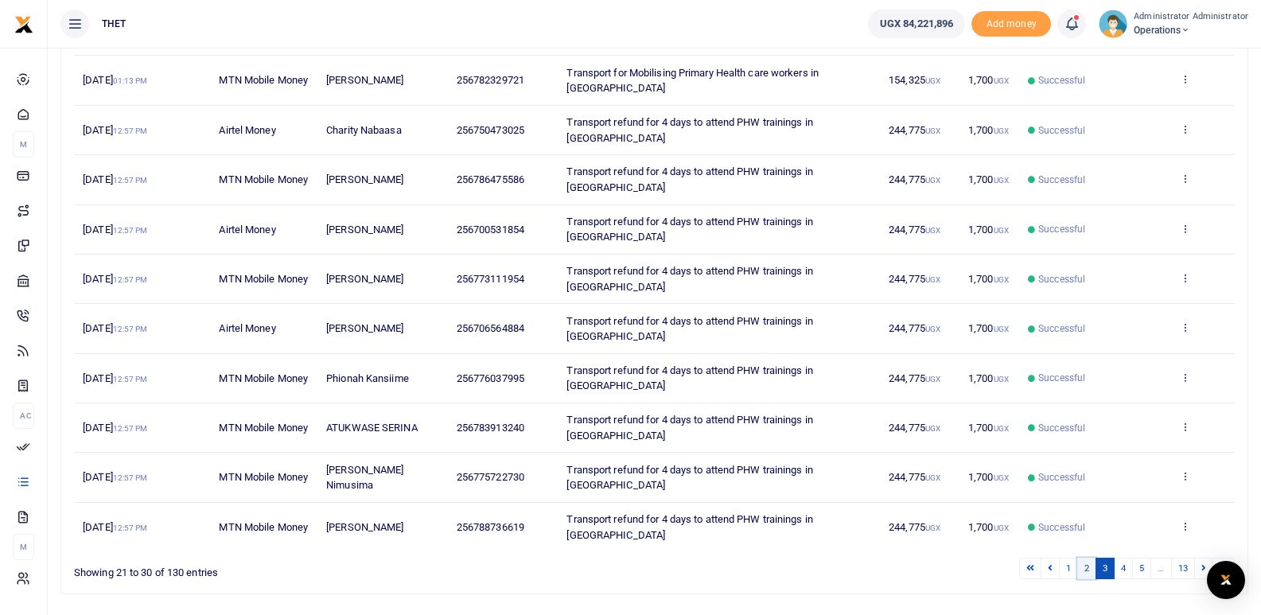
click at [1088, 564] on link "2" at bounding box center [1086, 568] width 19 height 21
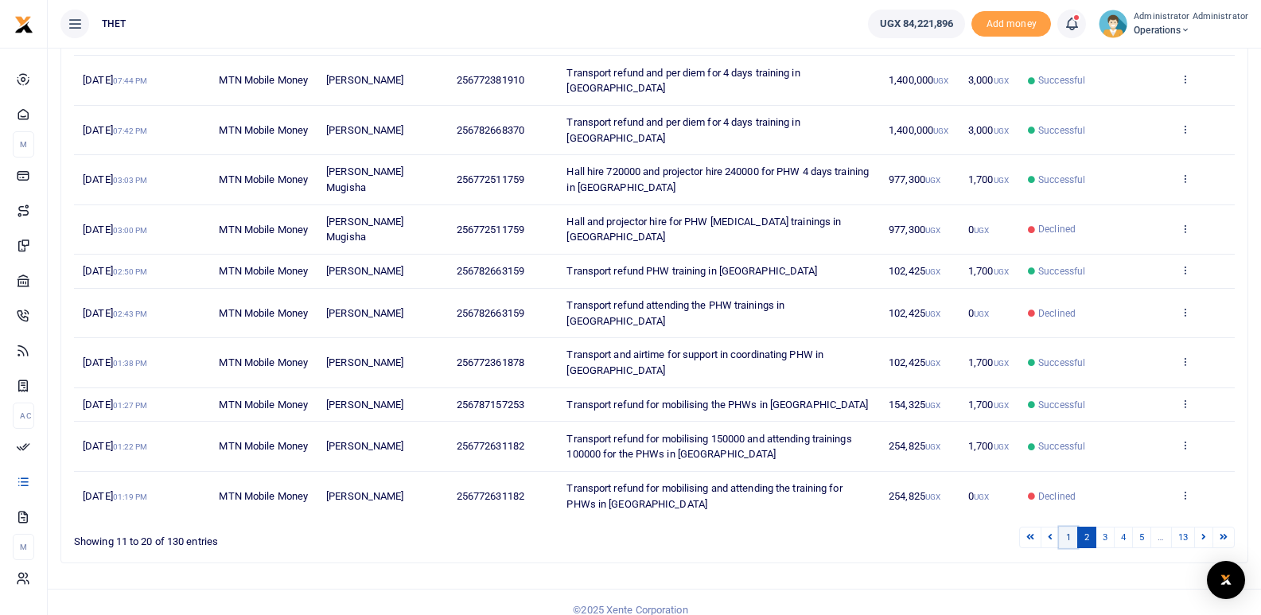
click at [1066, 548] on link "1" at bounding box center [1068, 537] width 19 height 21
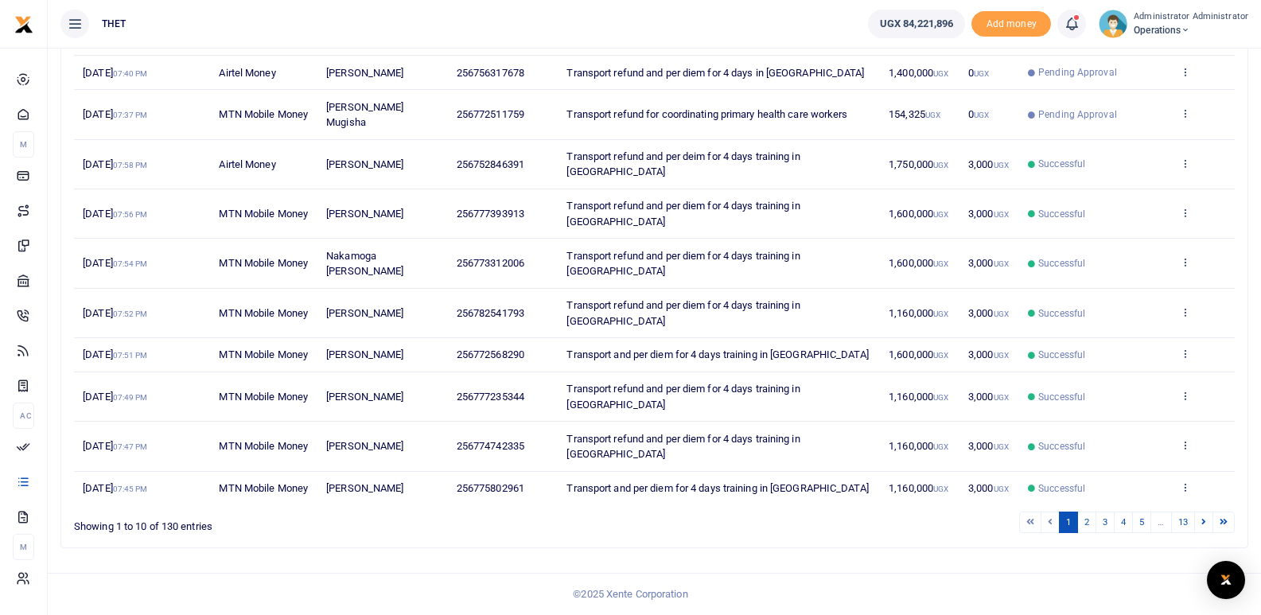
click at [1072, 22] on icon at bounding box center [1072, 24] width 16 height 18
click at [963, 111] on h6 "Transactions to act upon" at bounding box center [984, 105] width 177 height 13
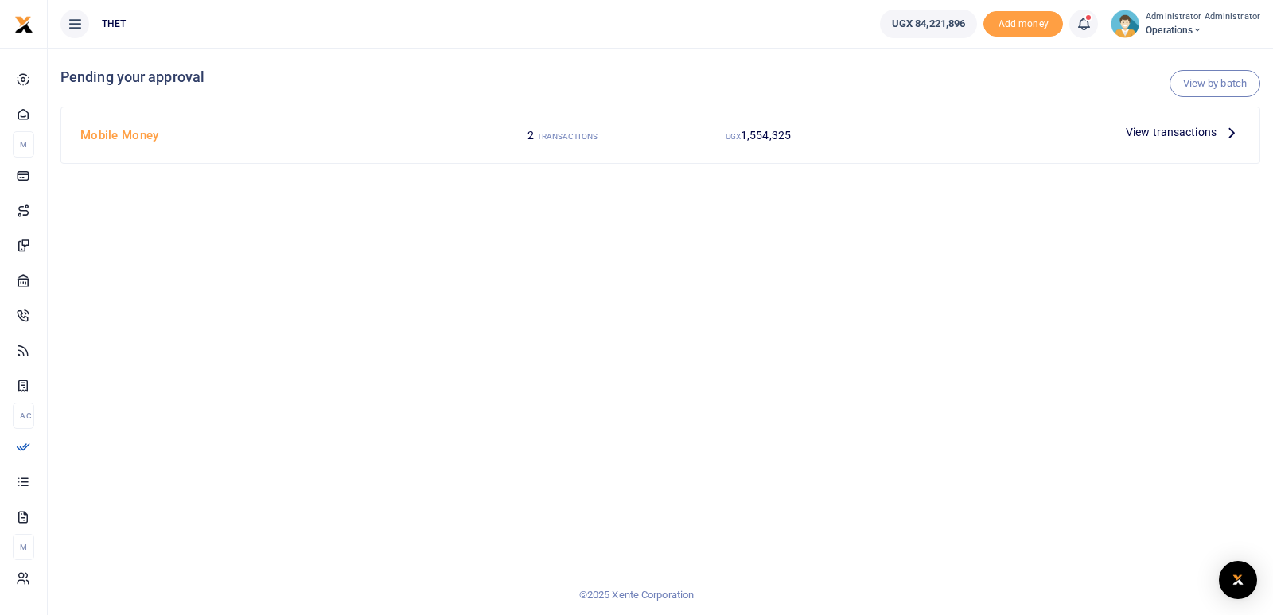
click at [1232, 137] on icon at bounding box center [1232, 132] width 18 height 18
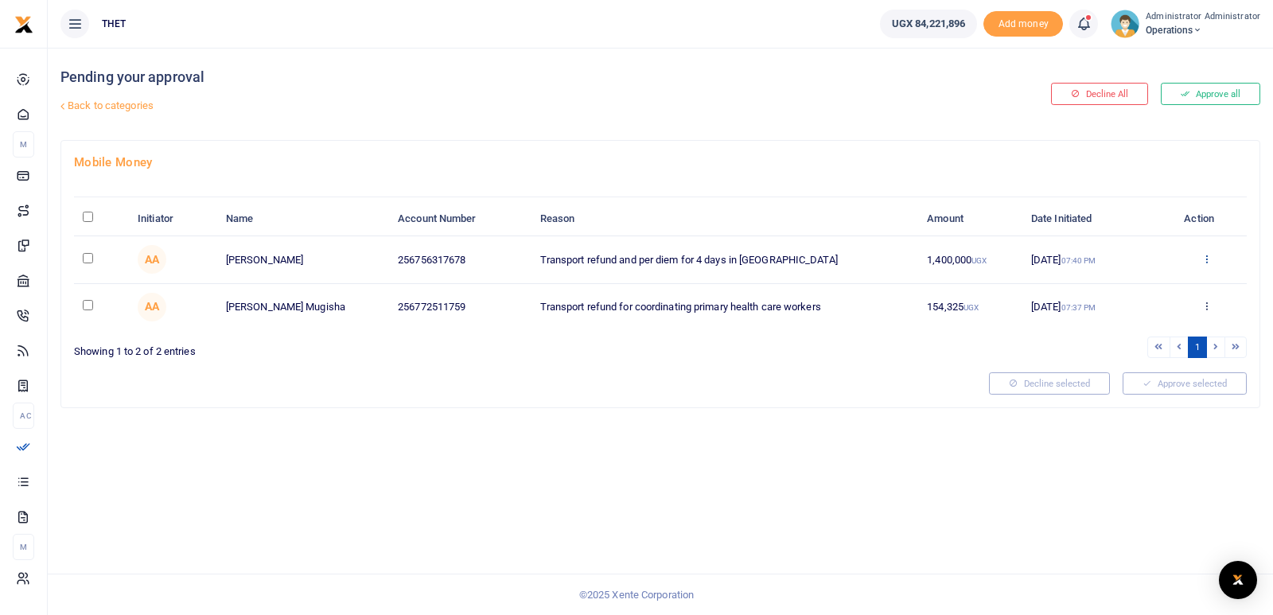
click at [1211, 260] on icon at bounding box center [1206, 258] width 10 height 11
click at [1126, 285] on link "Approve" at bounding box center [1148, 285] width 126 height 22
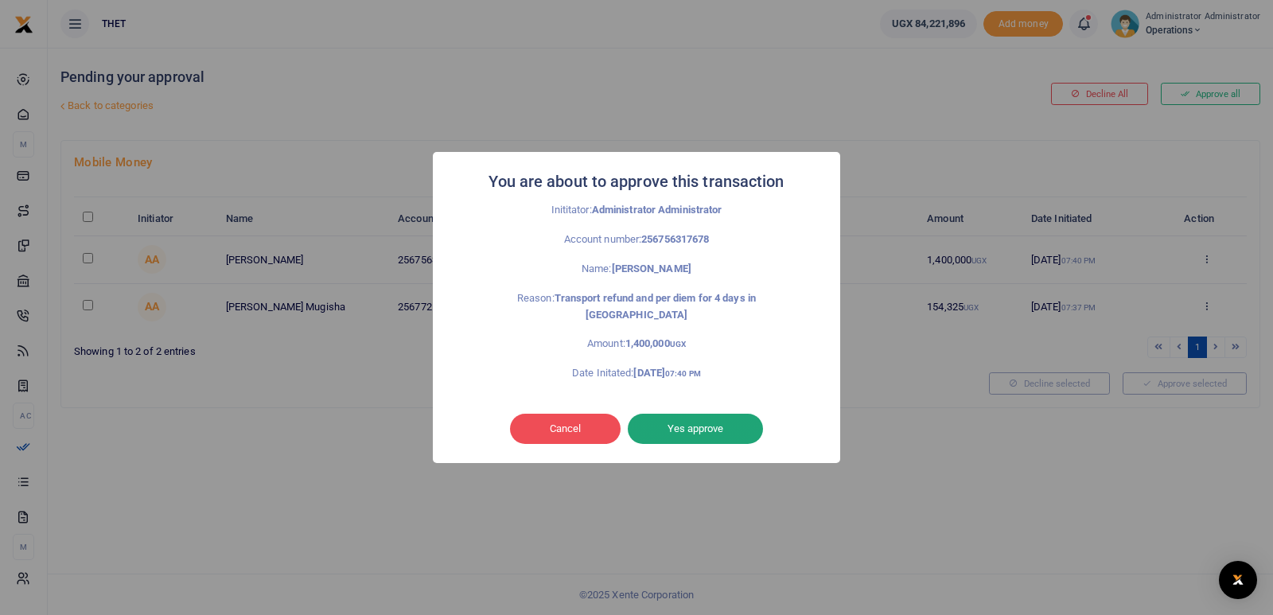
click at [685, 419] on button "Yes approve" at bounding box center [695, 429] width 135 height 30
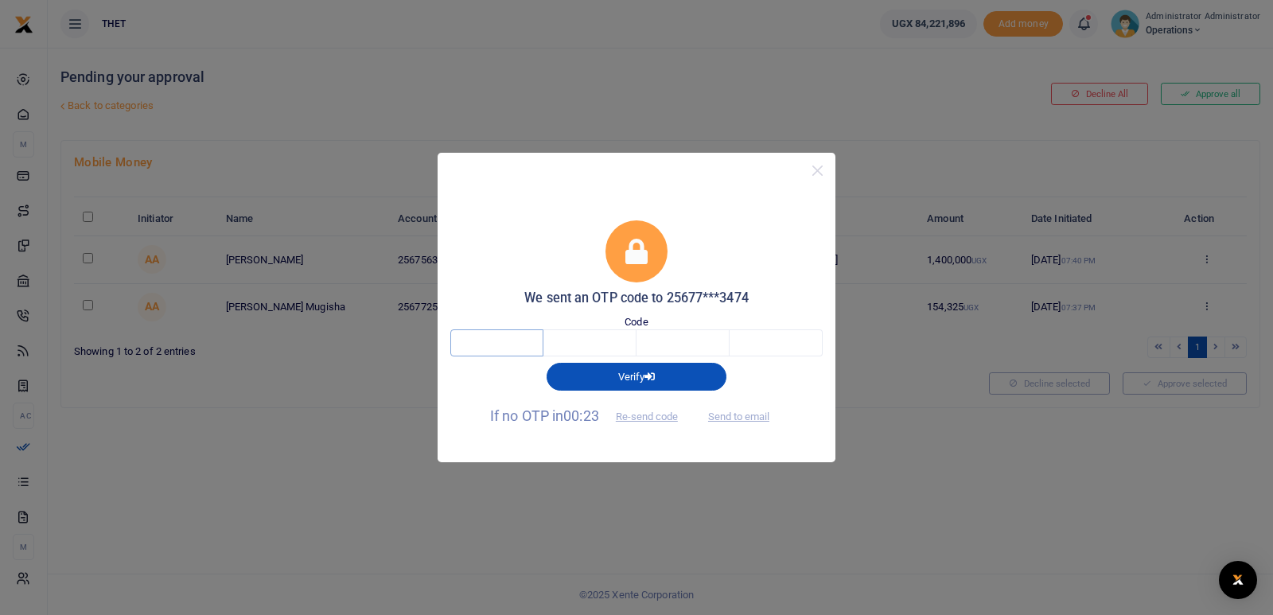
click at [480, 344] on input "text" at bounding box center [496, 342] width 93 height 27
type input "7"
type input "6"
type input "8"
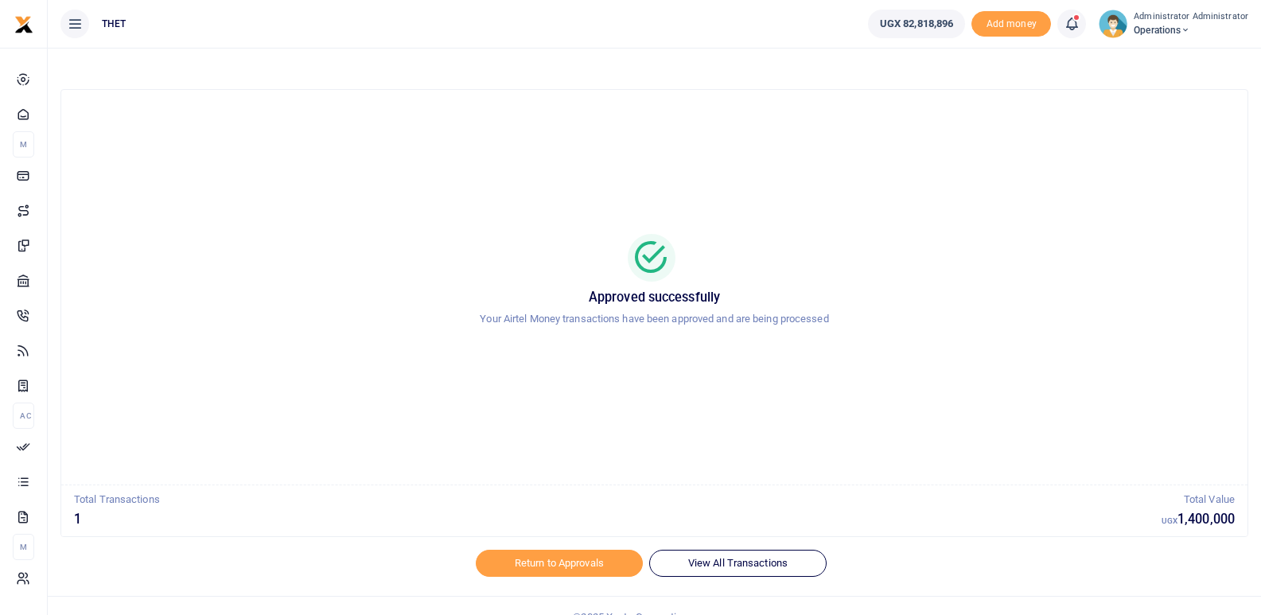
click at [1074, 23] on icon at bounding box center [1072, 24] width 16 height 18
click at [1010, 123] on small "You have 1 awaiting for your to act on" at bounding box center [973, 119] width 154 height 11
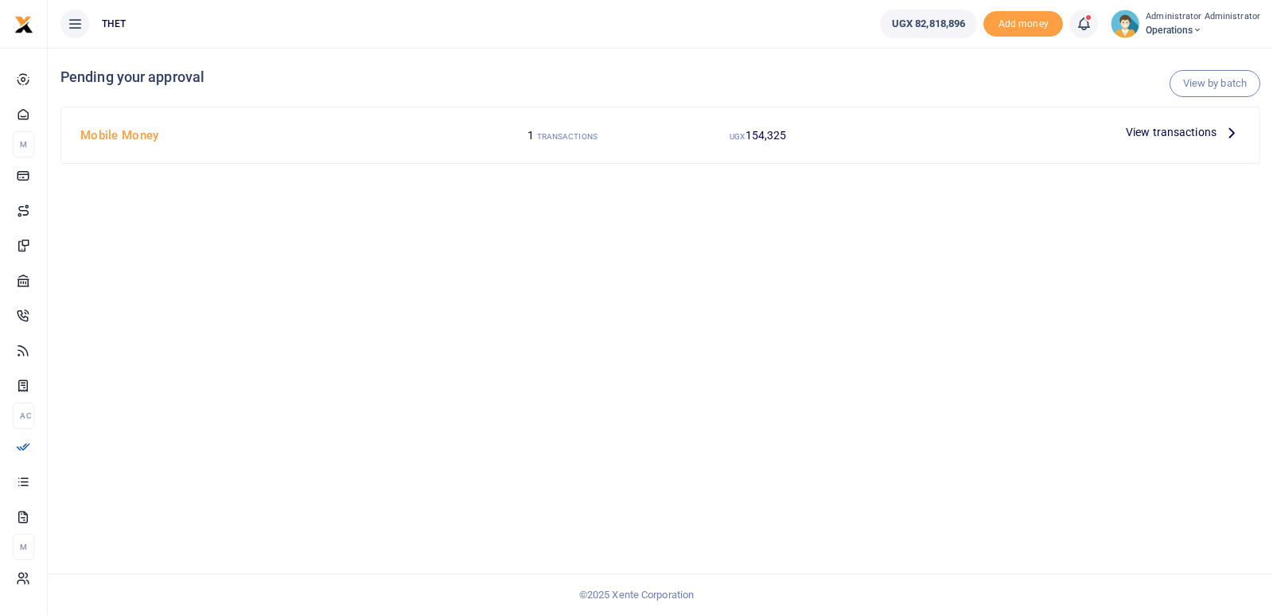
click at [1220, 130] on p "View transactions" at bounding box center [1183, 132] width 115 height 18
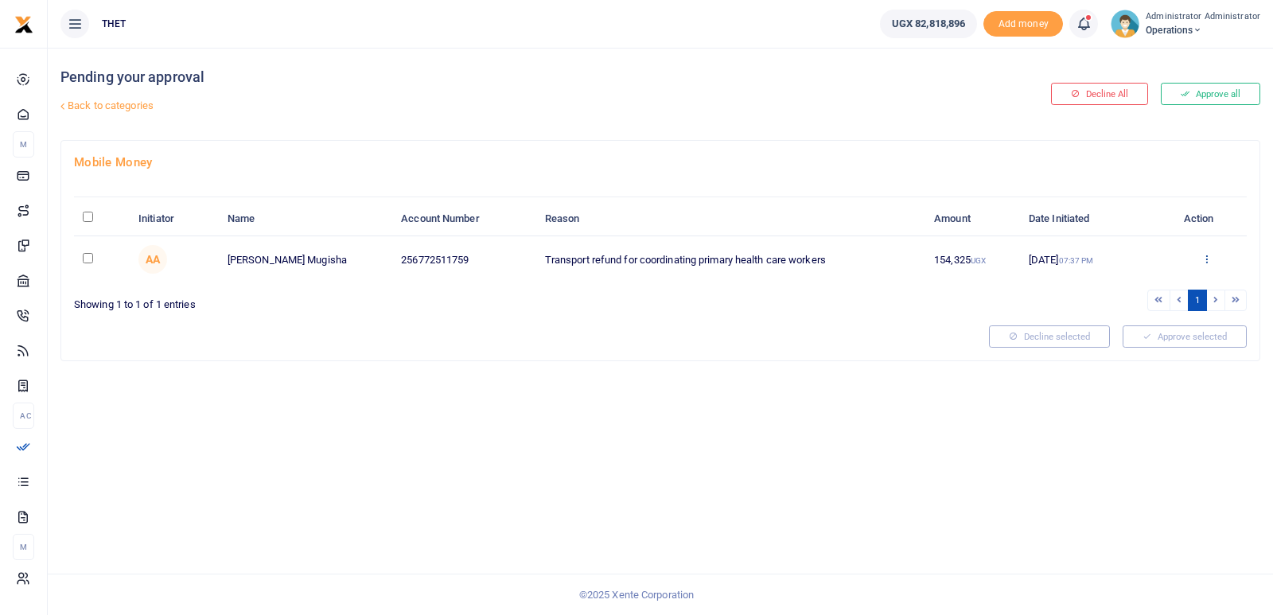
click at [1209, 260] on icon at bounding box center [1206, 258] width 10 height 11
click at [1150, 284] on link "Approve" at bounding box center [1148, 285] width 126 height 22
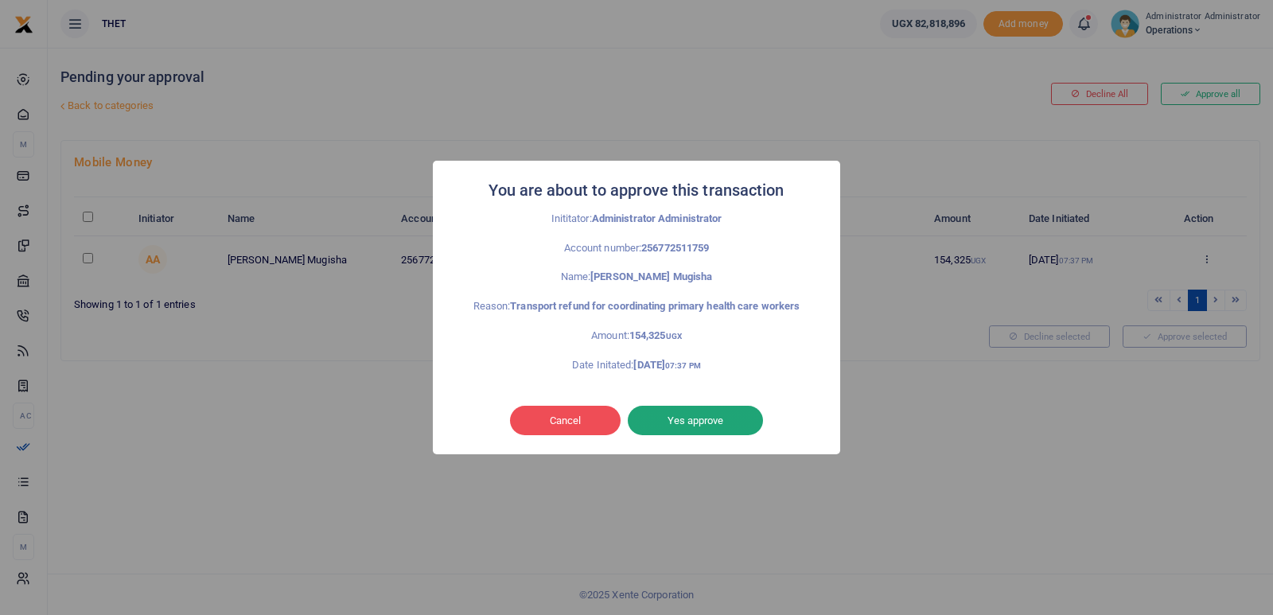
click at [660, 425] on button "Yes approve" at bounding box center [695, 421] width 135 height 30
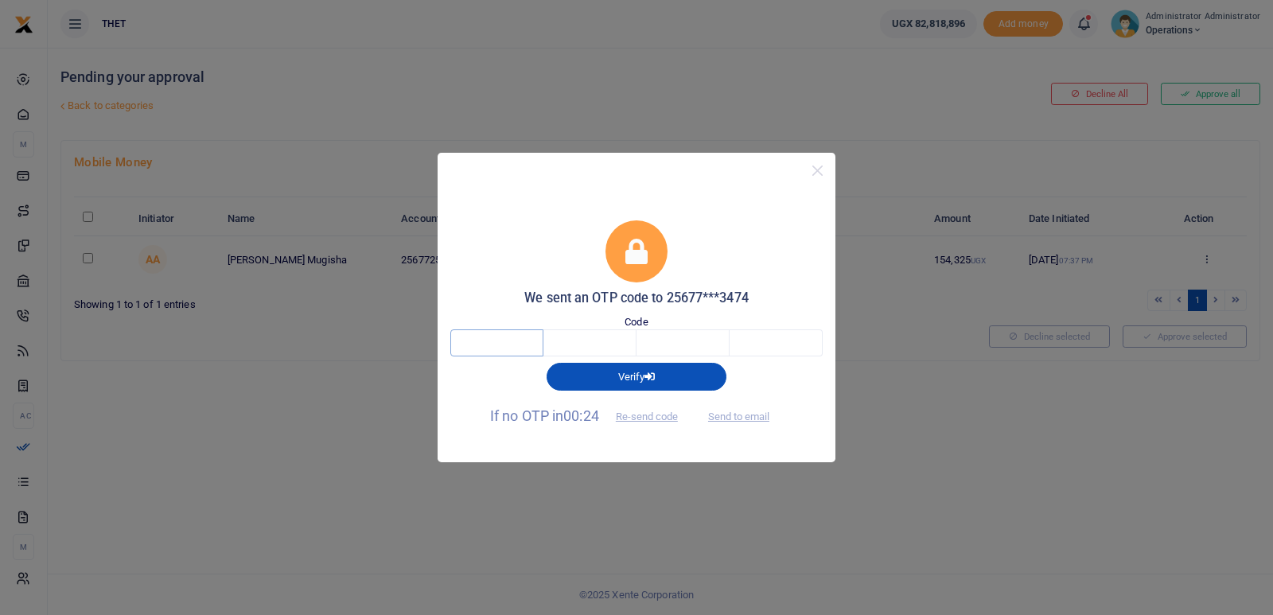
click at [474, 333] on input "text" at bounding box center [496, 342] width 93 height 27
type input "8"
type input "1"
type input "9"
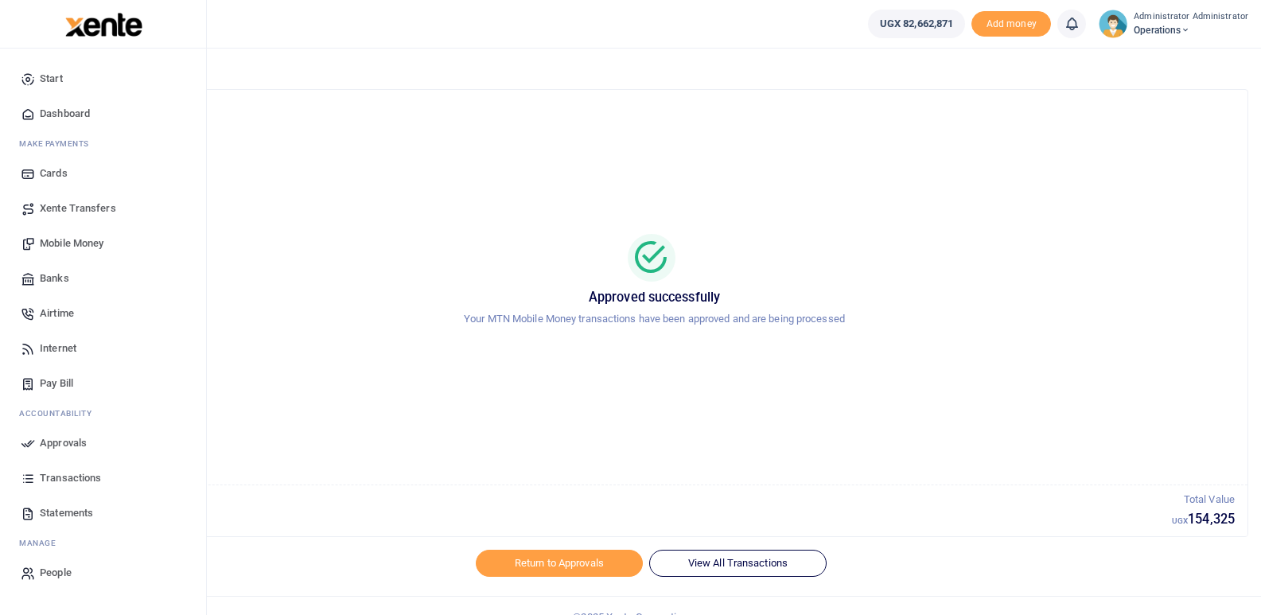
click at [62, 469] on link "Transactions" at bounding box center [103, 478] width 181 height 35
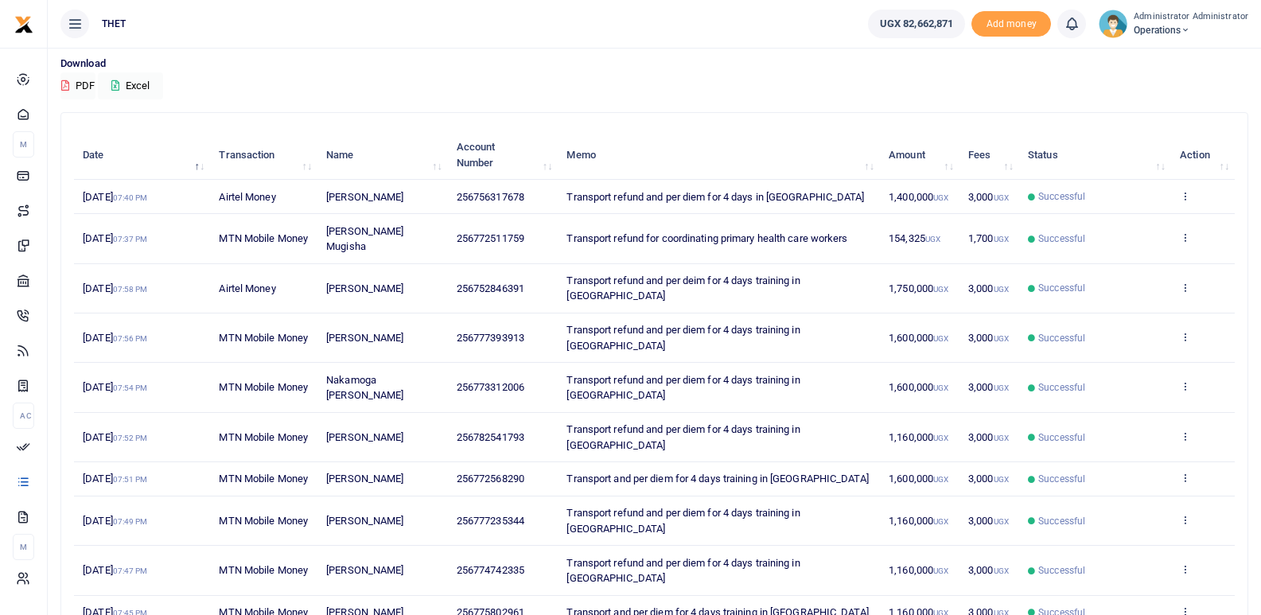
scroll to position [119, 0]
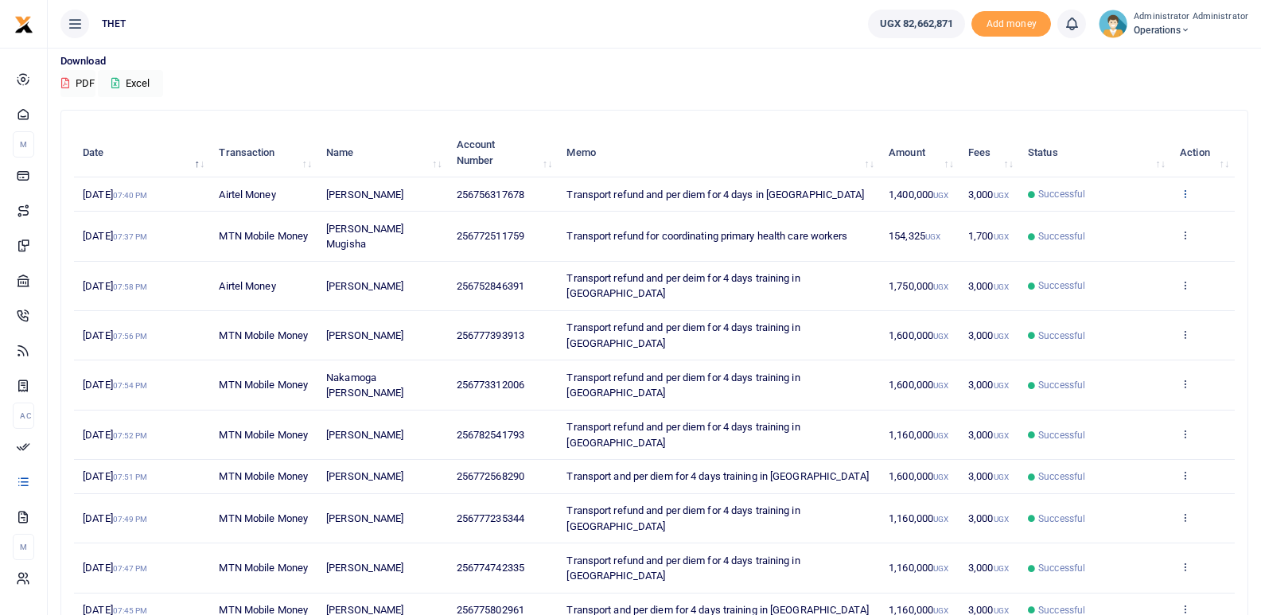
click at [1186, 197] on icon at bounding box center [1185, 193] width 10 height 11
click at [1127, 221] on link "View details" at bounding box center [1127, 220] width 126 height 22
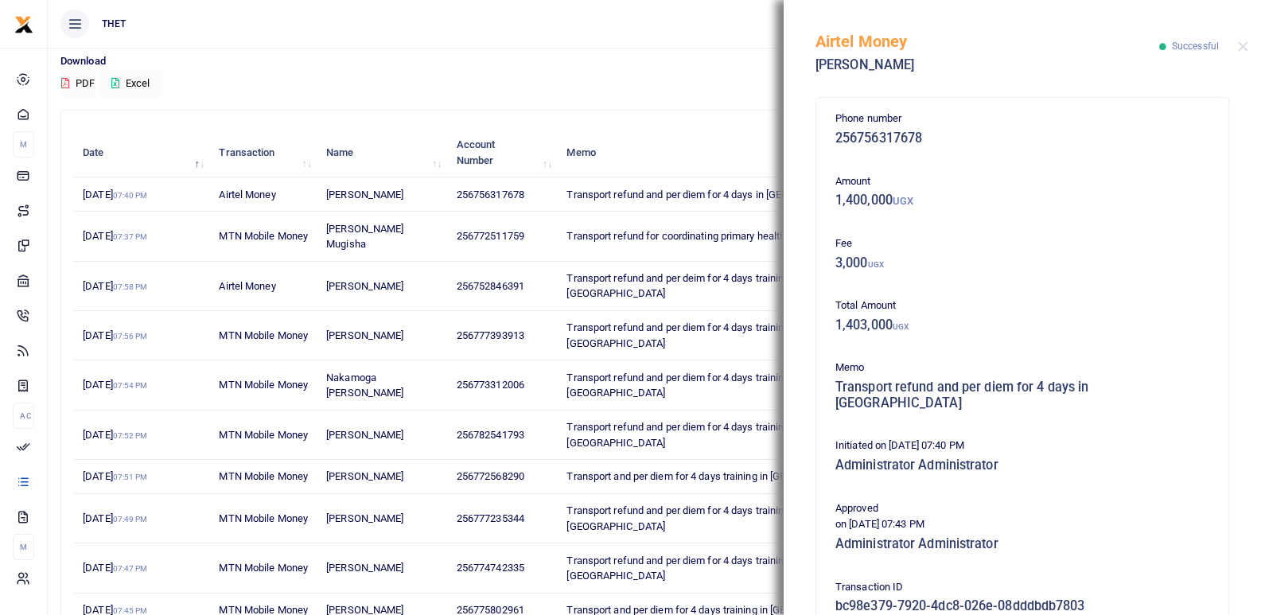
scroll to position [247, 0]
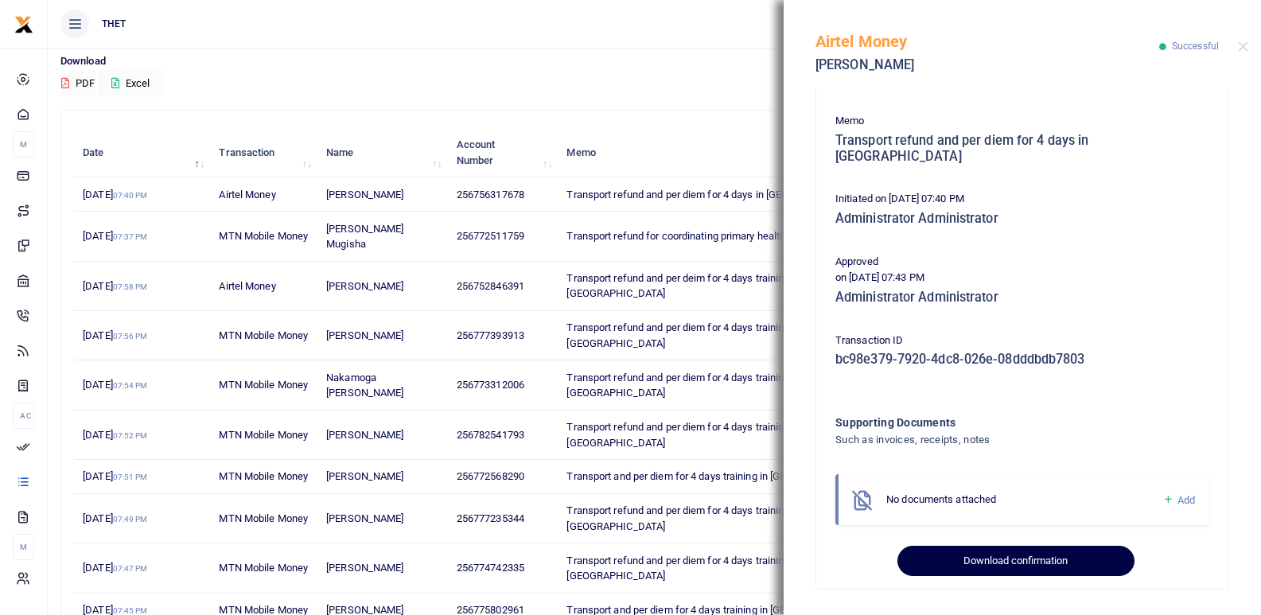
click at [1018, 551] on button "Download confirmation" at bounding box center [1015, 561] width 236 height 30
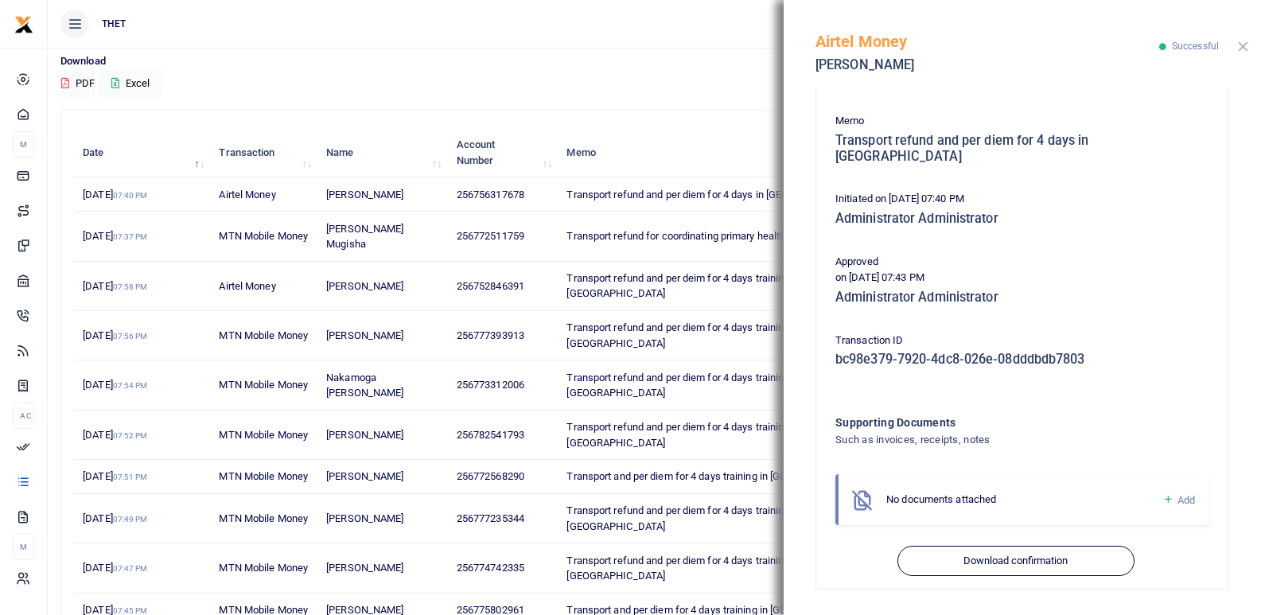
click at [1241, 47] on button "Close" at bounding box center [1243, 46] width 10 height 10
